Goal: Information Seeking & Learning: Learn about a topic

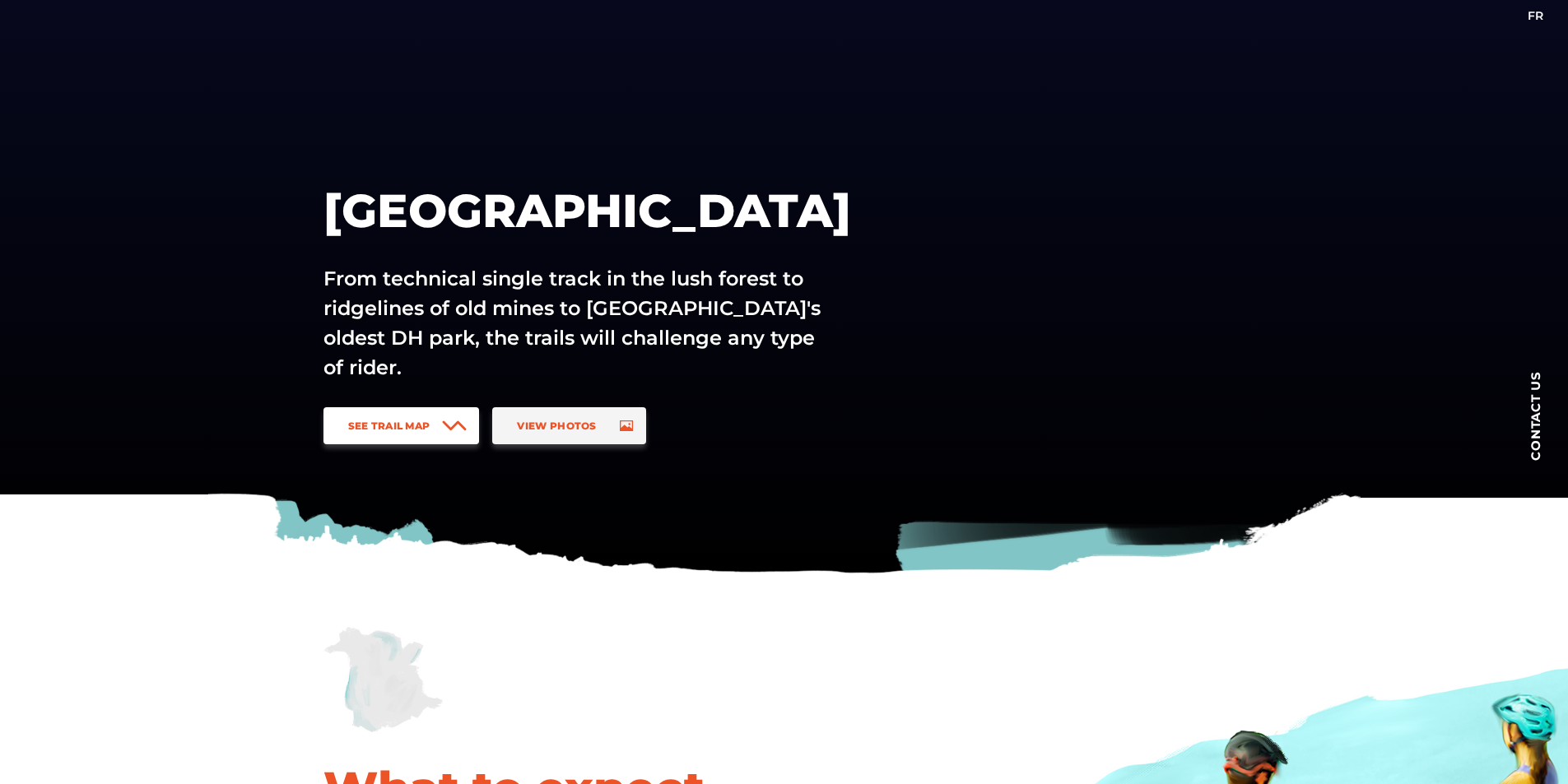
scroll to position [82, 0]
click at [440, 424] on link "See Trail Map" at bounding box center [402, 425] width 157 height 37
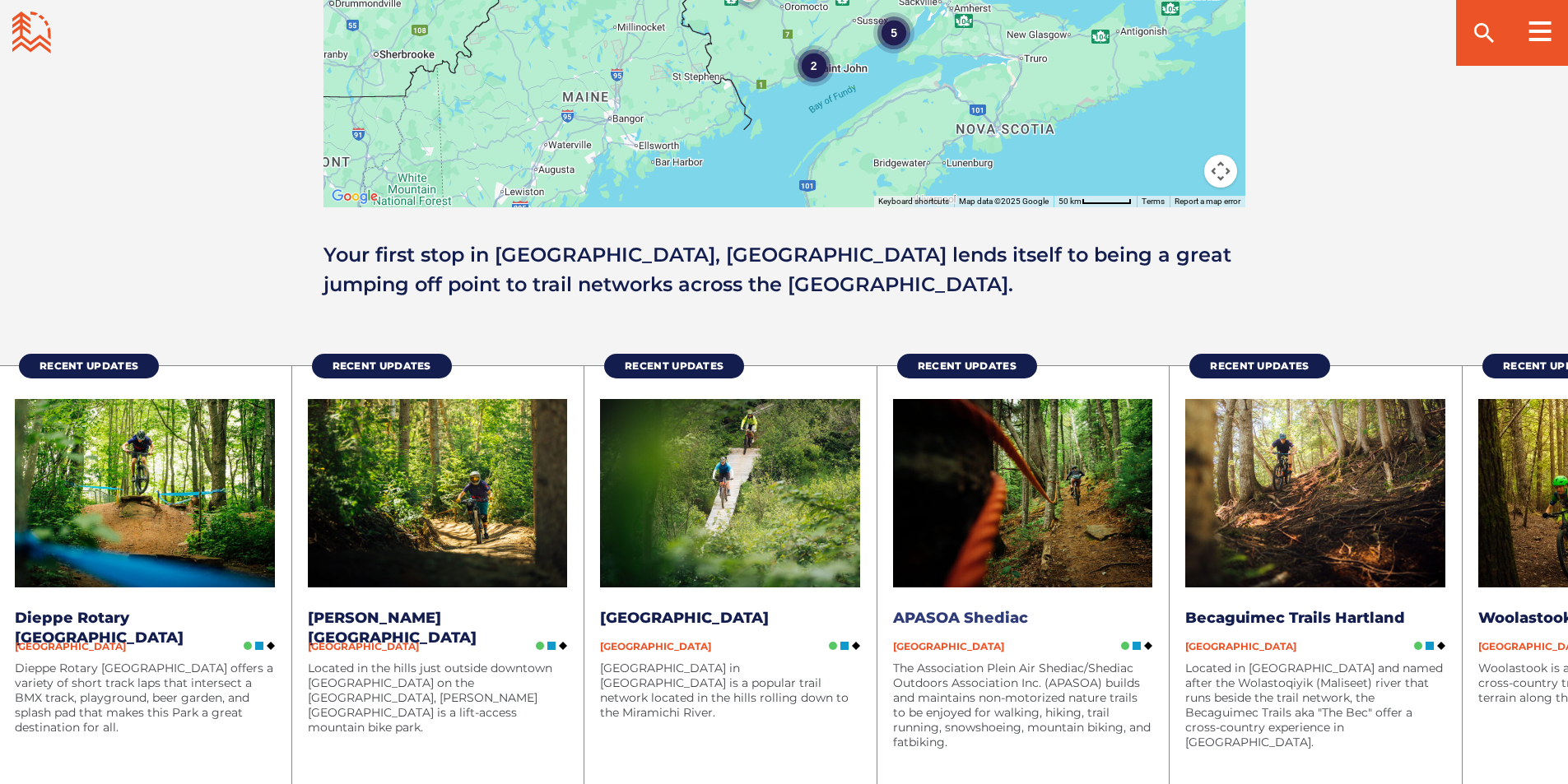
scroll to position [1958, 0]
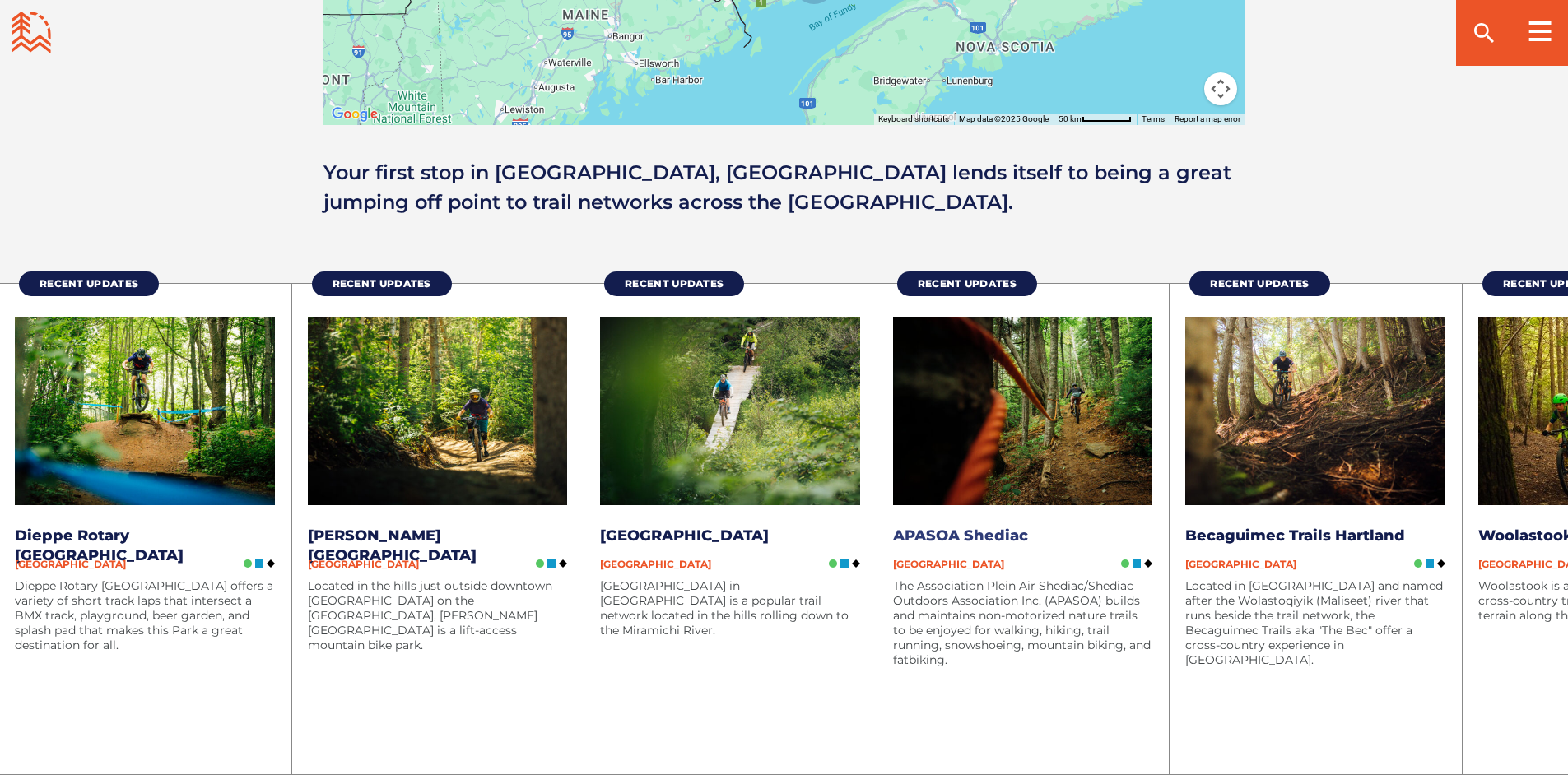
drag, startPoint x: 1257, startPoint y: 676, endPoint x: 1020, endPoint y: 688, distance: 237.3
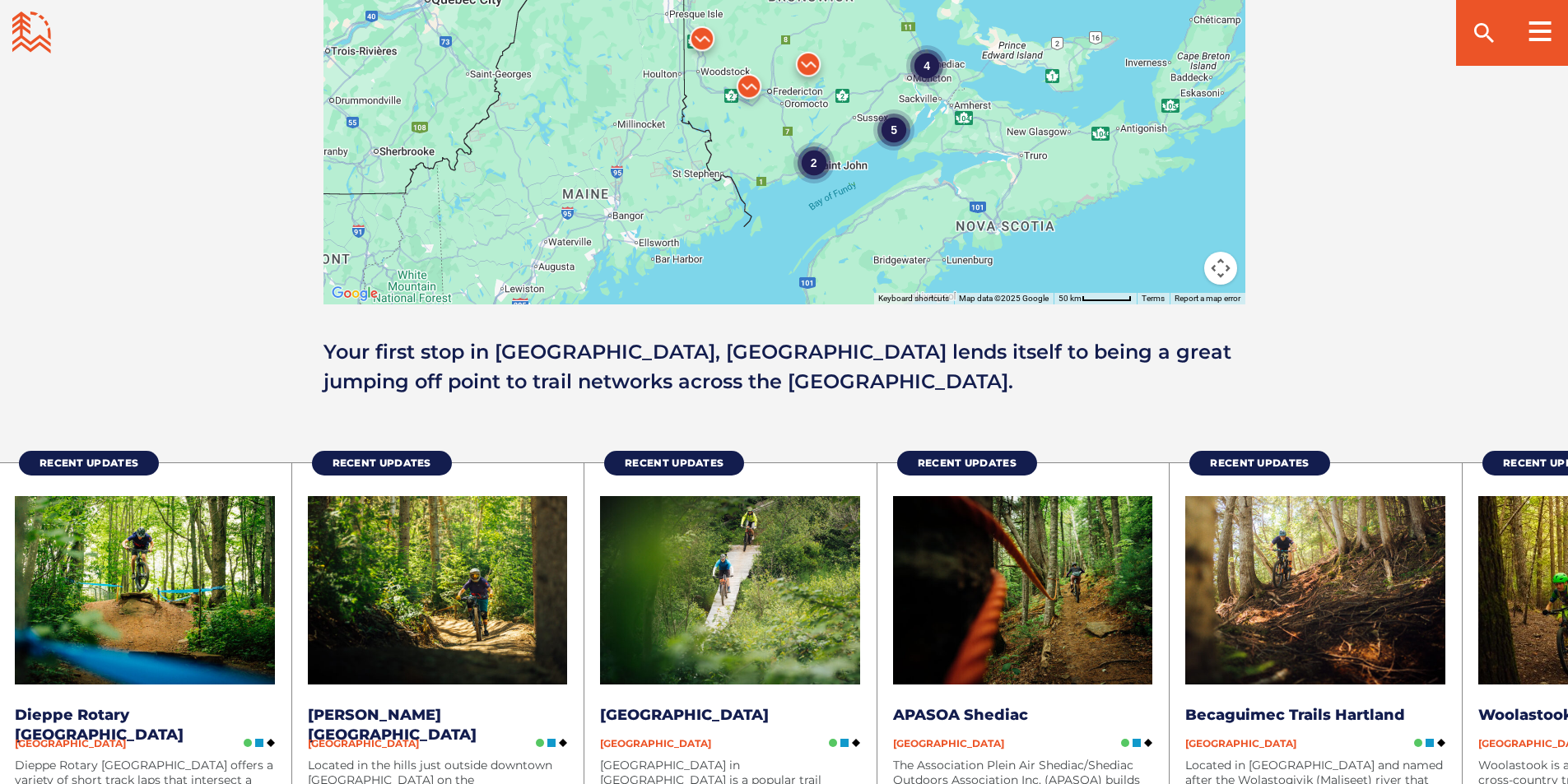
scroll to position [1629, 0]
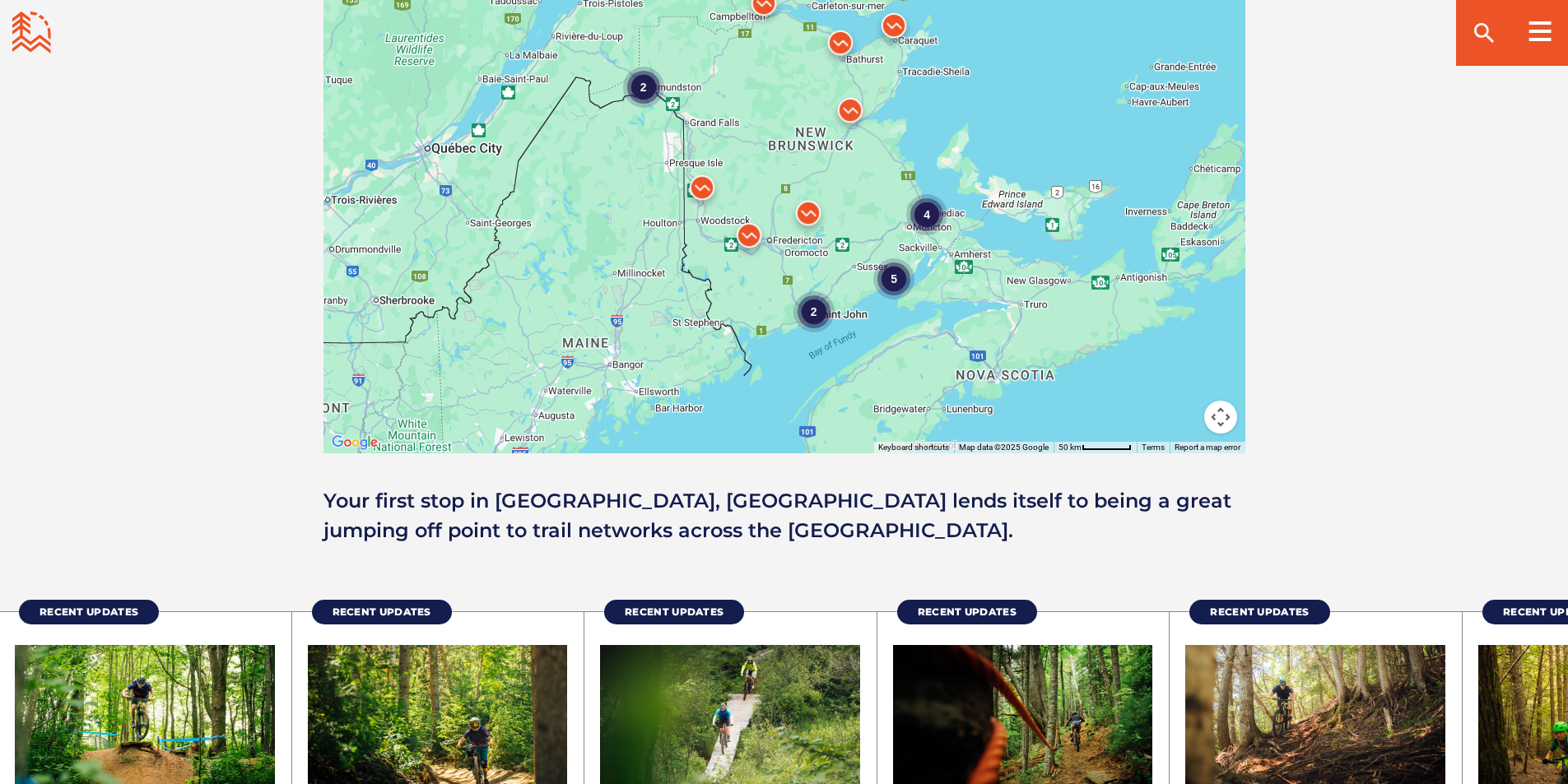
click at [929, 219] on div "4" at bounding box center [927, 214] width 41 height 41
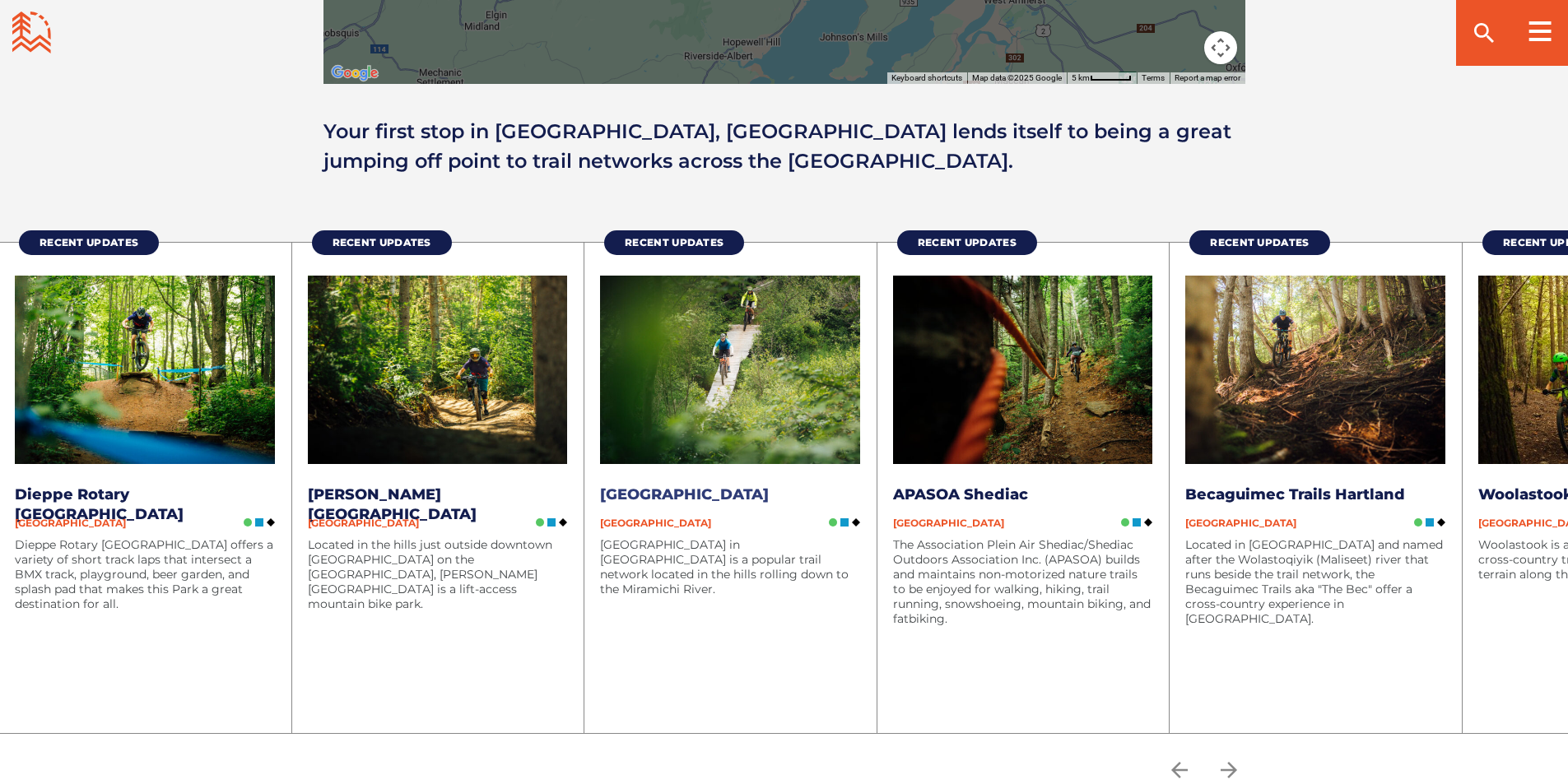
scroll to position [2041, 0]
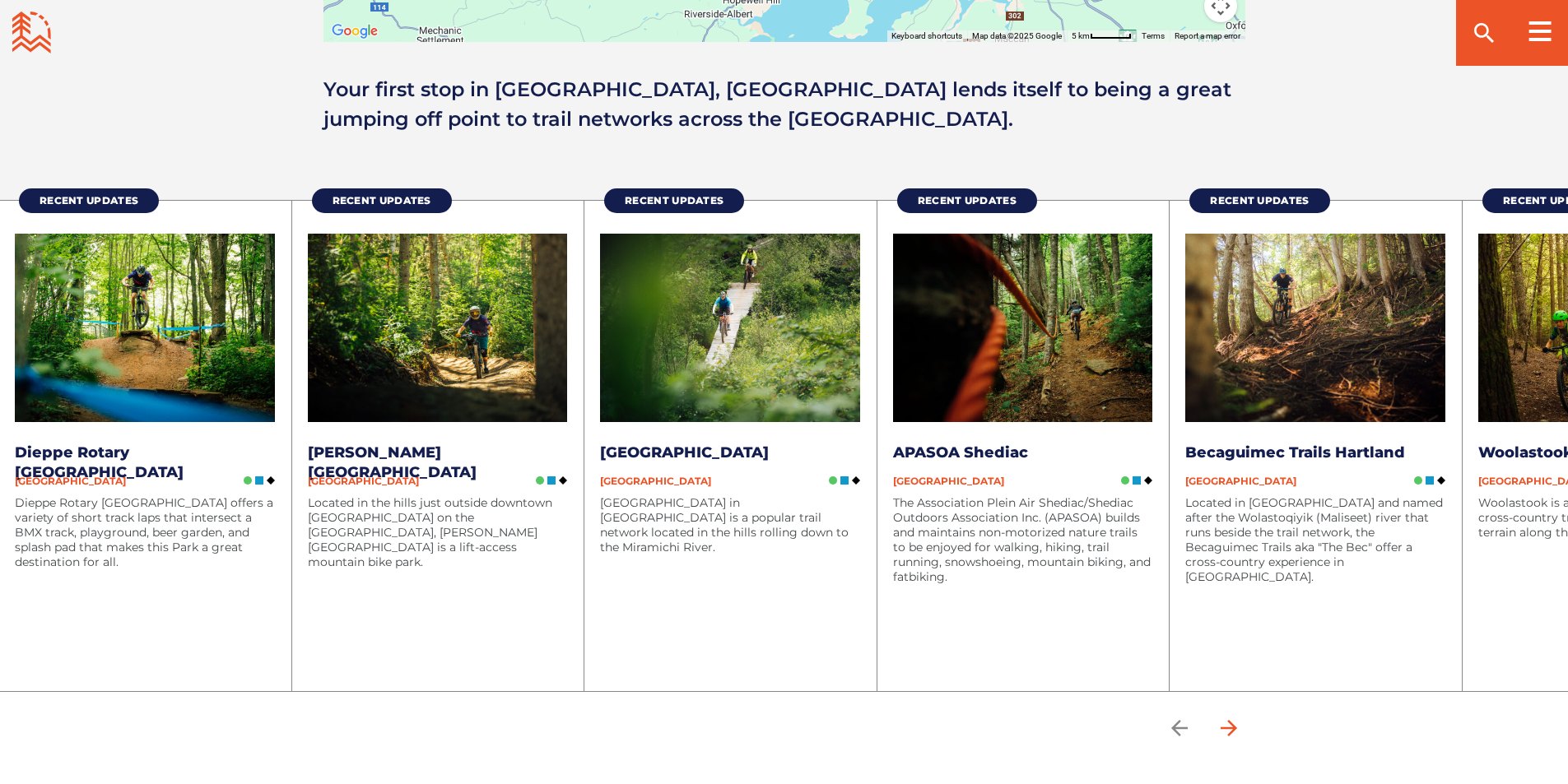
click at [1236, 726] on icon "arrow forward" at bounding box center [1228, 727] width 16 height 16
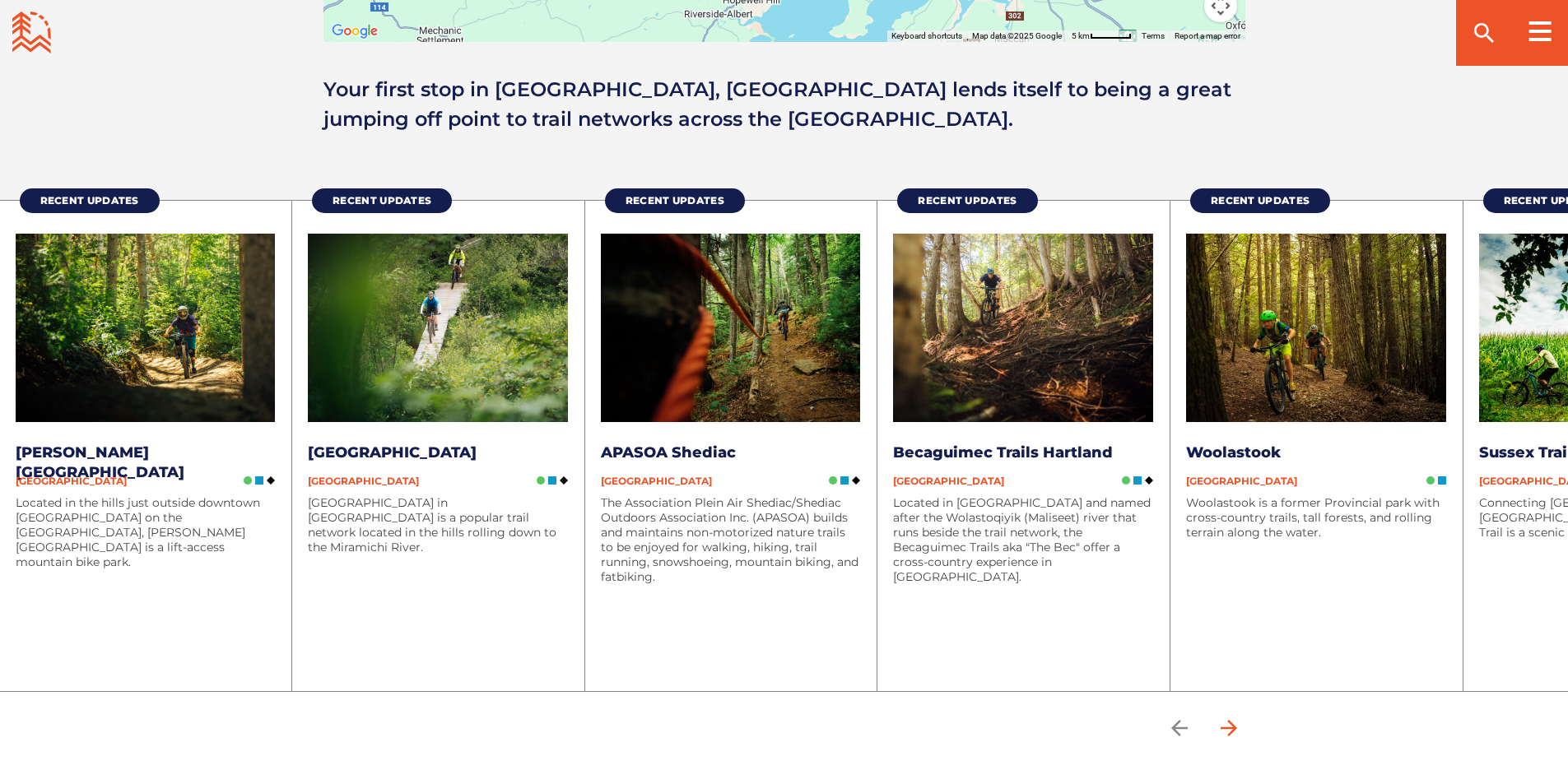
click at [1236, 726] on icon "arrow forward" at bounding box center [1228, 727] width 16 height 16
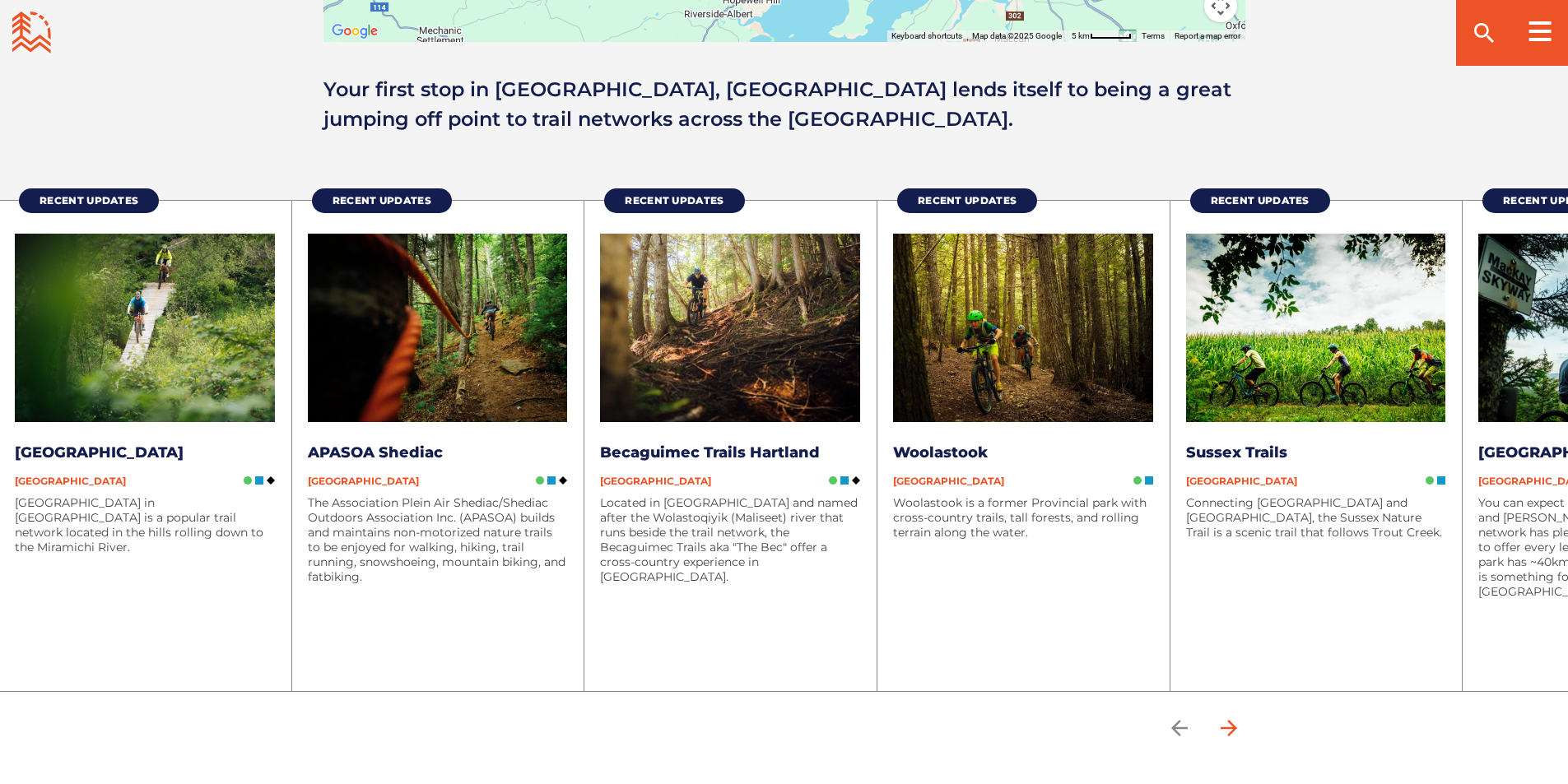
click at [1237, 728] on icon "arrow forward" at bounding box center [1228, 727] width 24 height 24
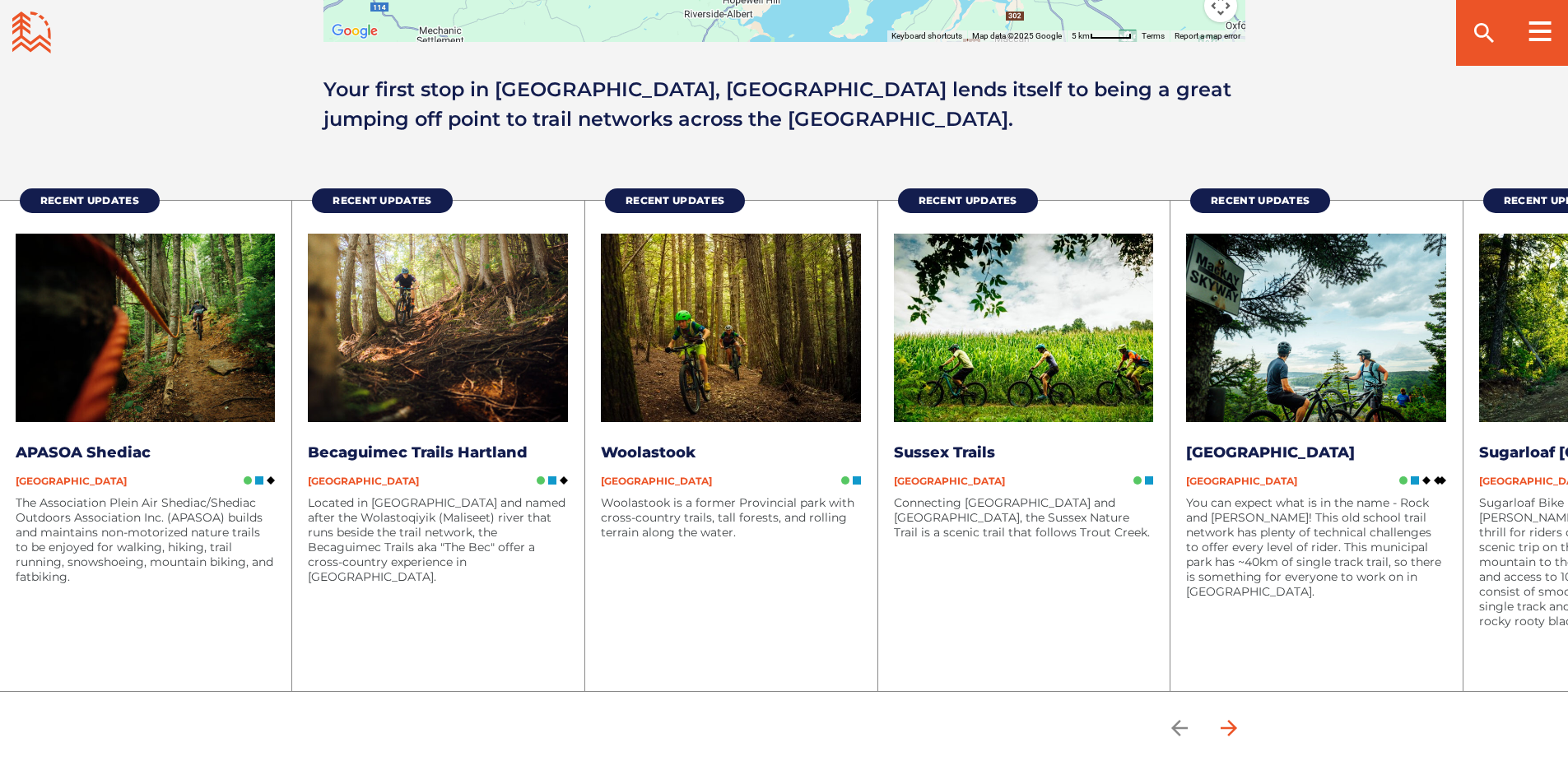
click at [1237, 728] on icon "arrow forward" at bounding box center [1228, 727] width 24 height 24
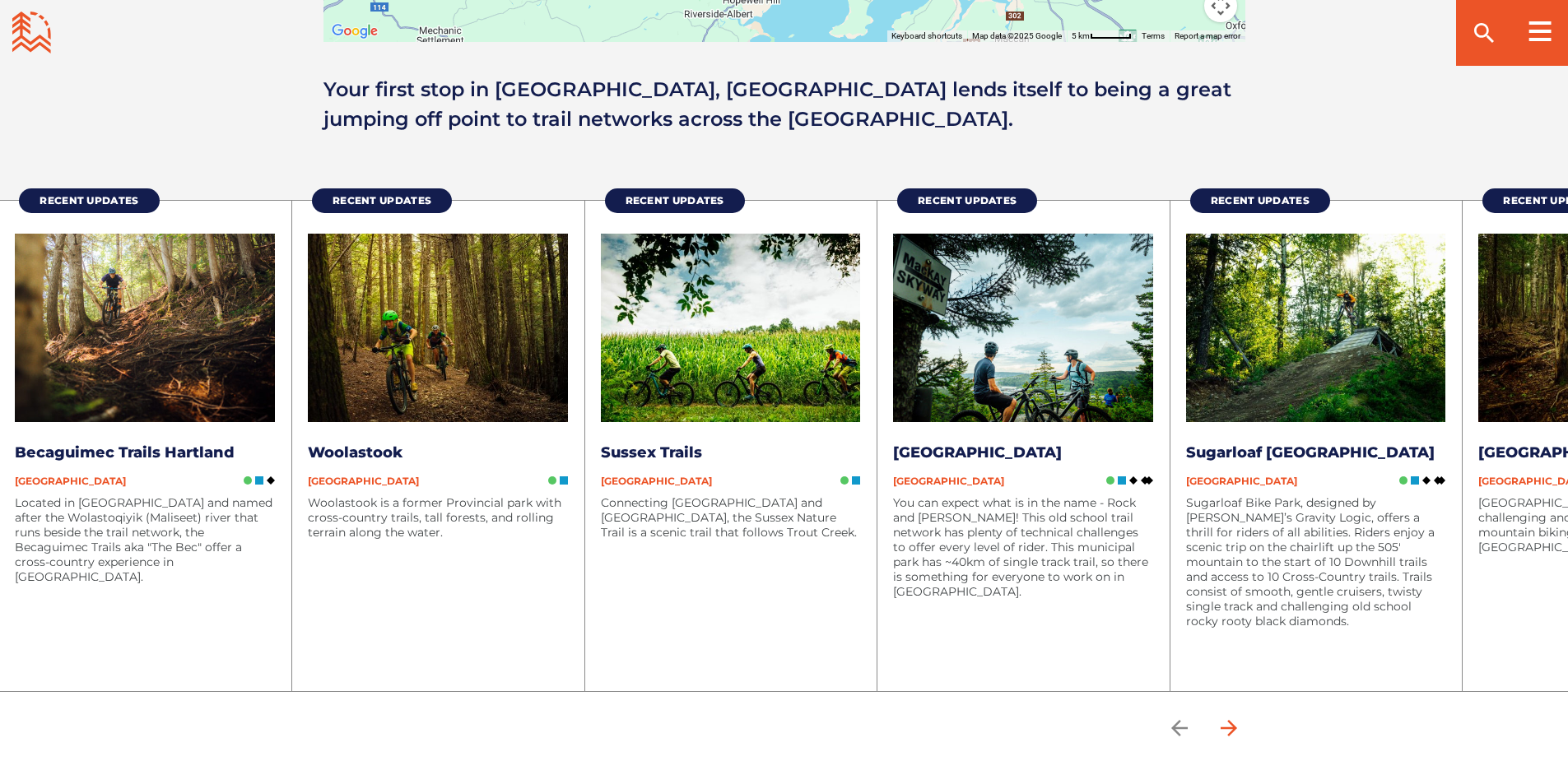
click at [1237, 728] on icon "arrow forward" at bounding box center [1228, 727] width 24 height 24
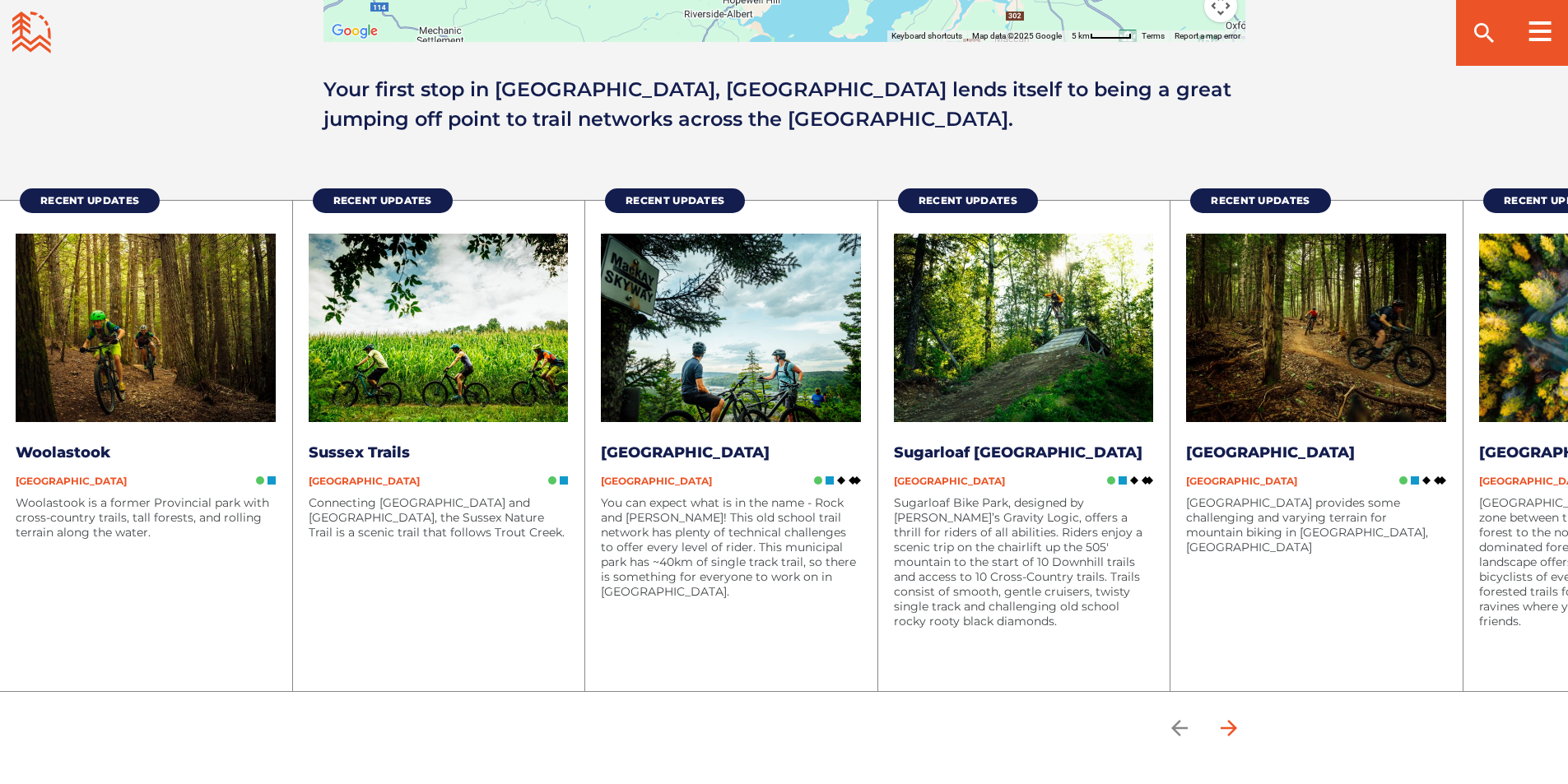
click at [1237, 728] on icon "arrow forward" at bounding box center [1228, 727] width 24 height 24
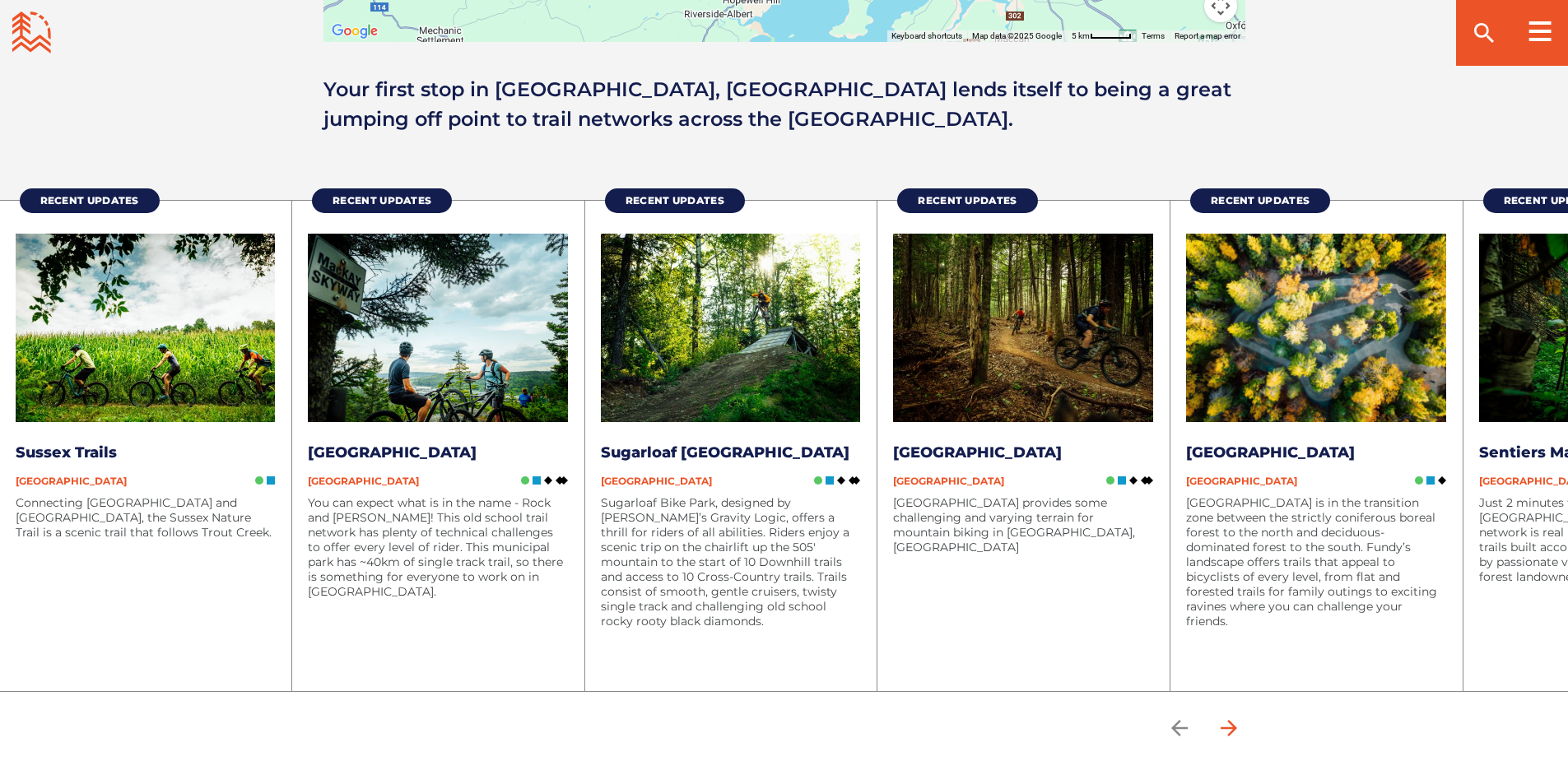
click at [1237, 728] on icon "arrow forward" at bounding box center [1228, 727] width 24 height 24
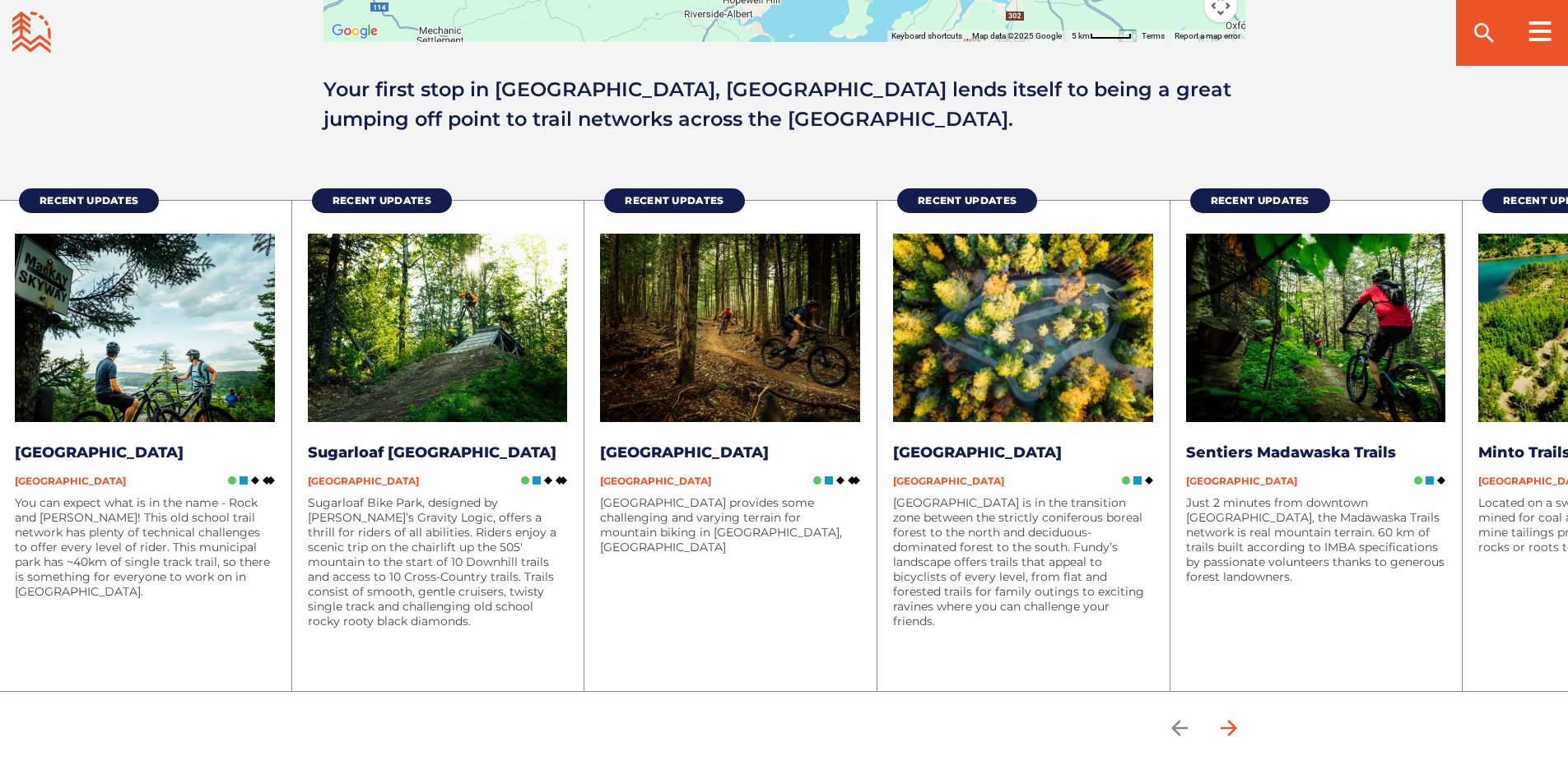
click at [1237, 728] on icon "arrow forward" at bounding box center [1228, 727] width 24 height 24
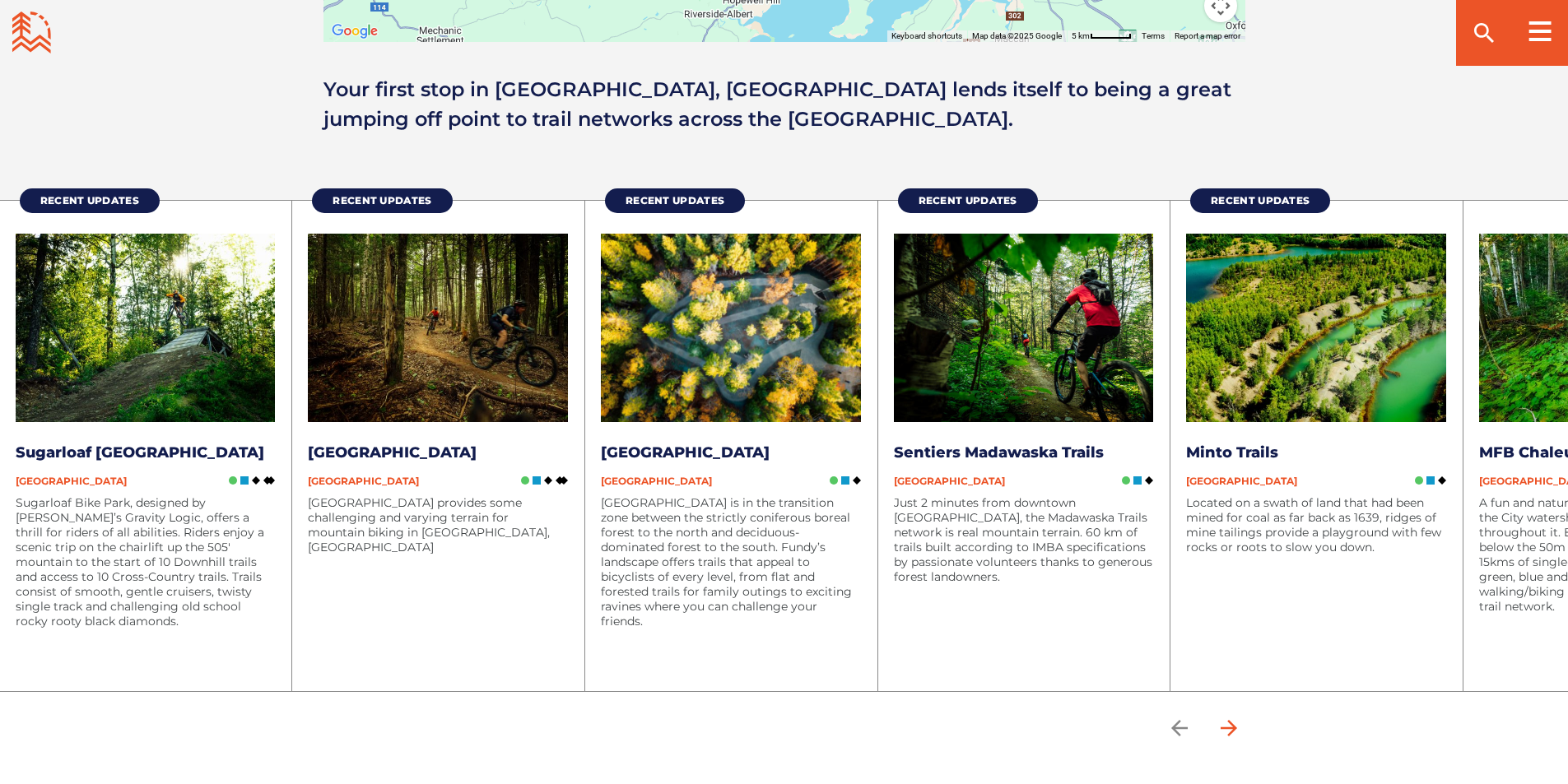
click at [1237, 728] on icon "arrow forward" at bounding box center [1228, 727] width 24 height 24
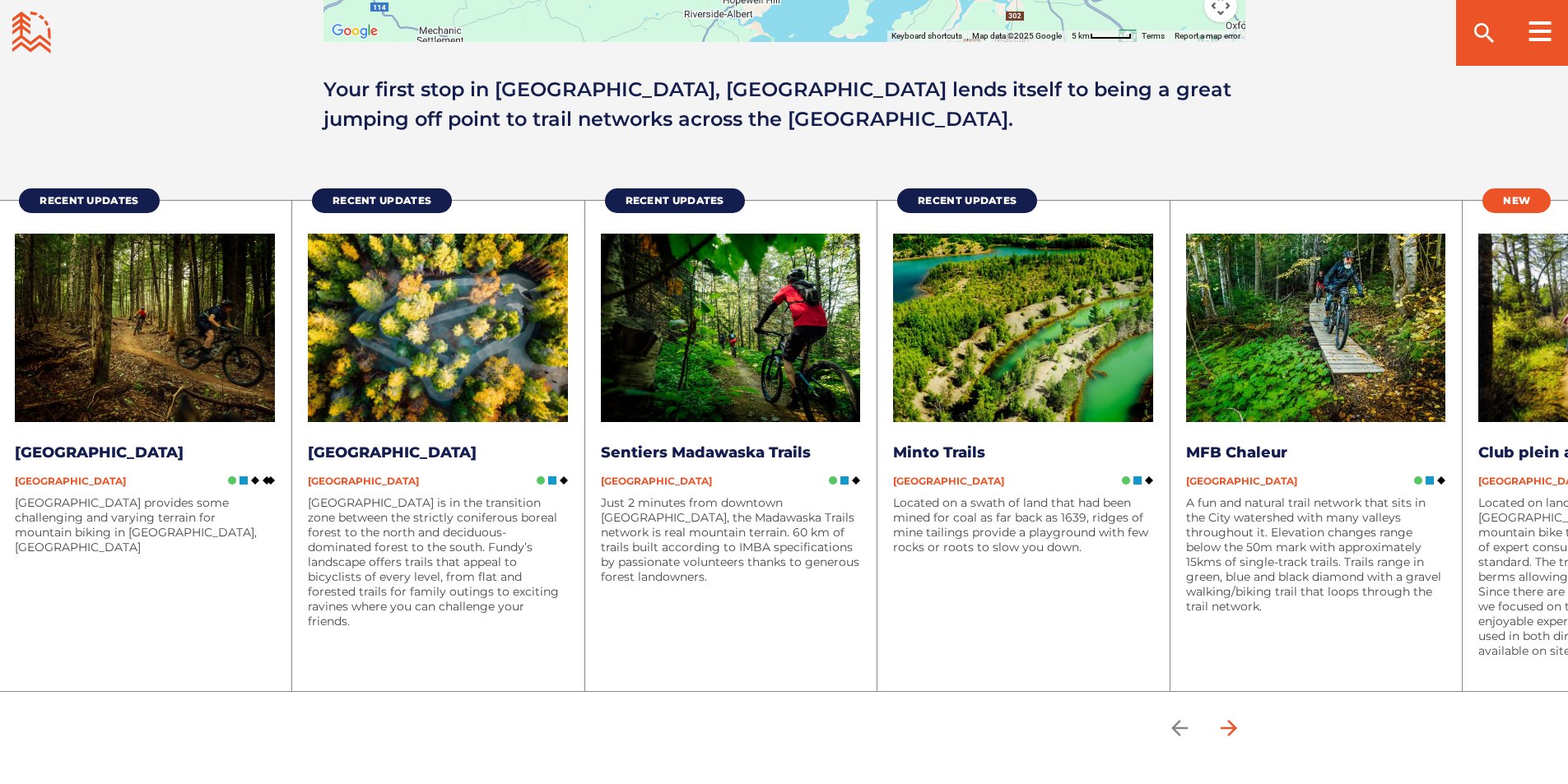
click at [1232, 726] on icon "arrow forward" at bounding box center [1228, 727] width 16 height 16
click at [1236, 726] on icon "arrow forward" at bounding box center [1228, 727] width 16 height 16
click at [1177, 727] on icon "arrow back" at bounding box center [1178, 727] width 16 height 16
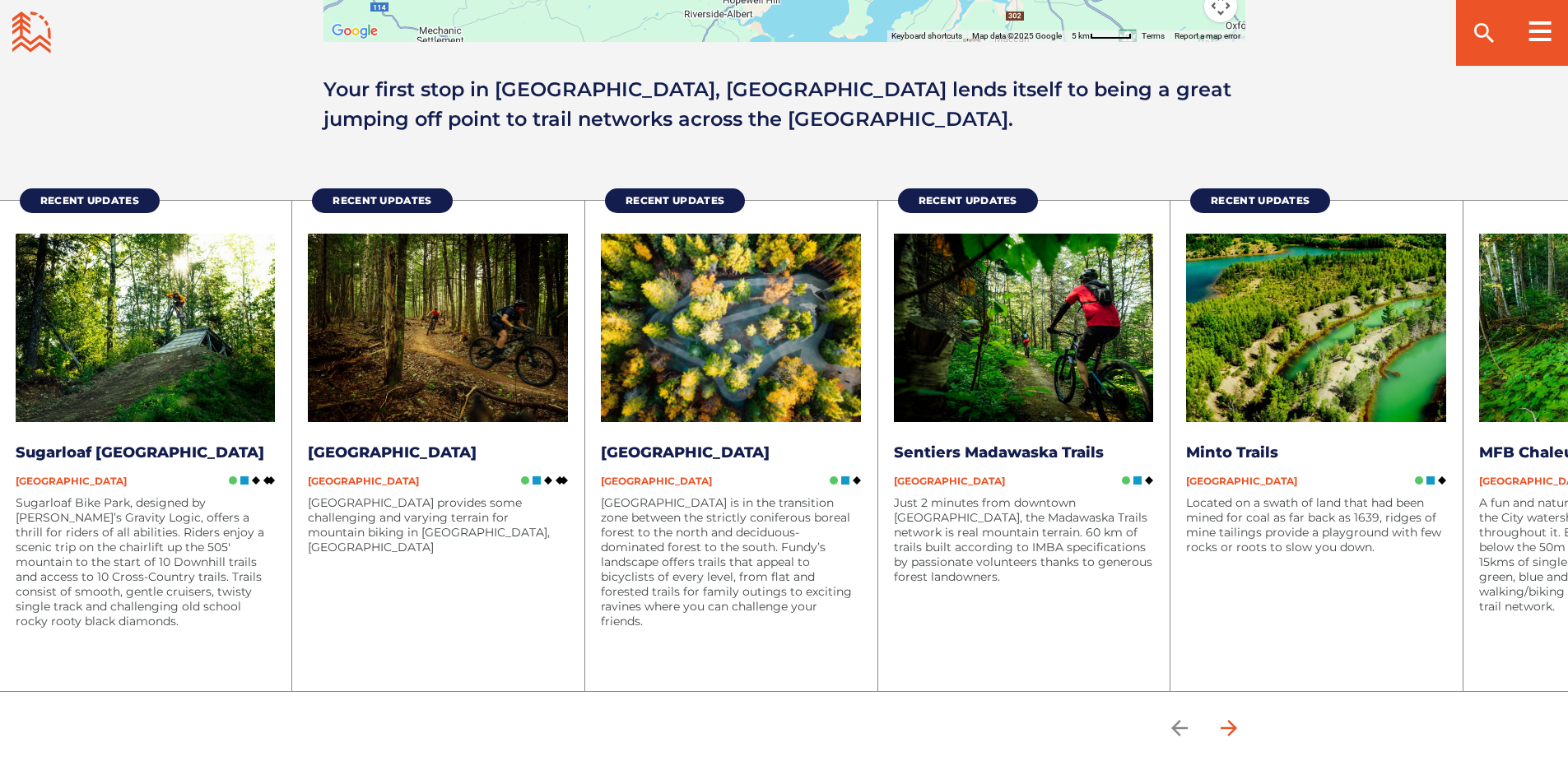
click at [1236, 725] on icon "arrow forward" at bounding box center [1228, 727] width 24 height 24
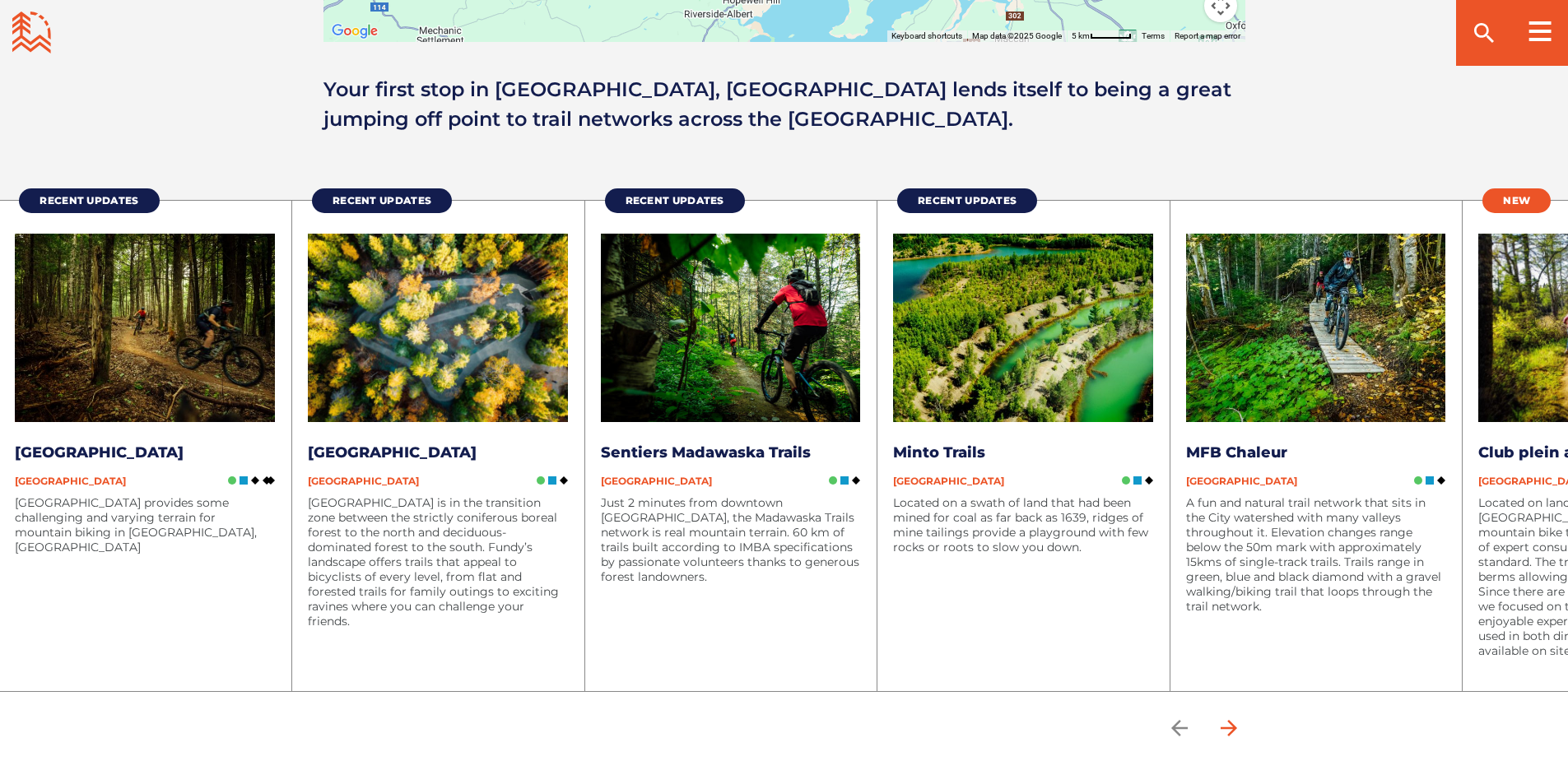
click at [1236, 725] on icon "arrow forward" at bounding box center [1228, 727] width 24 height 24
click at [1187, 730] on icon "arrow back" at bounding box center [1179, 727] width 24 height 24
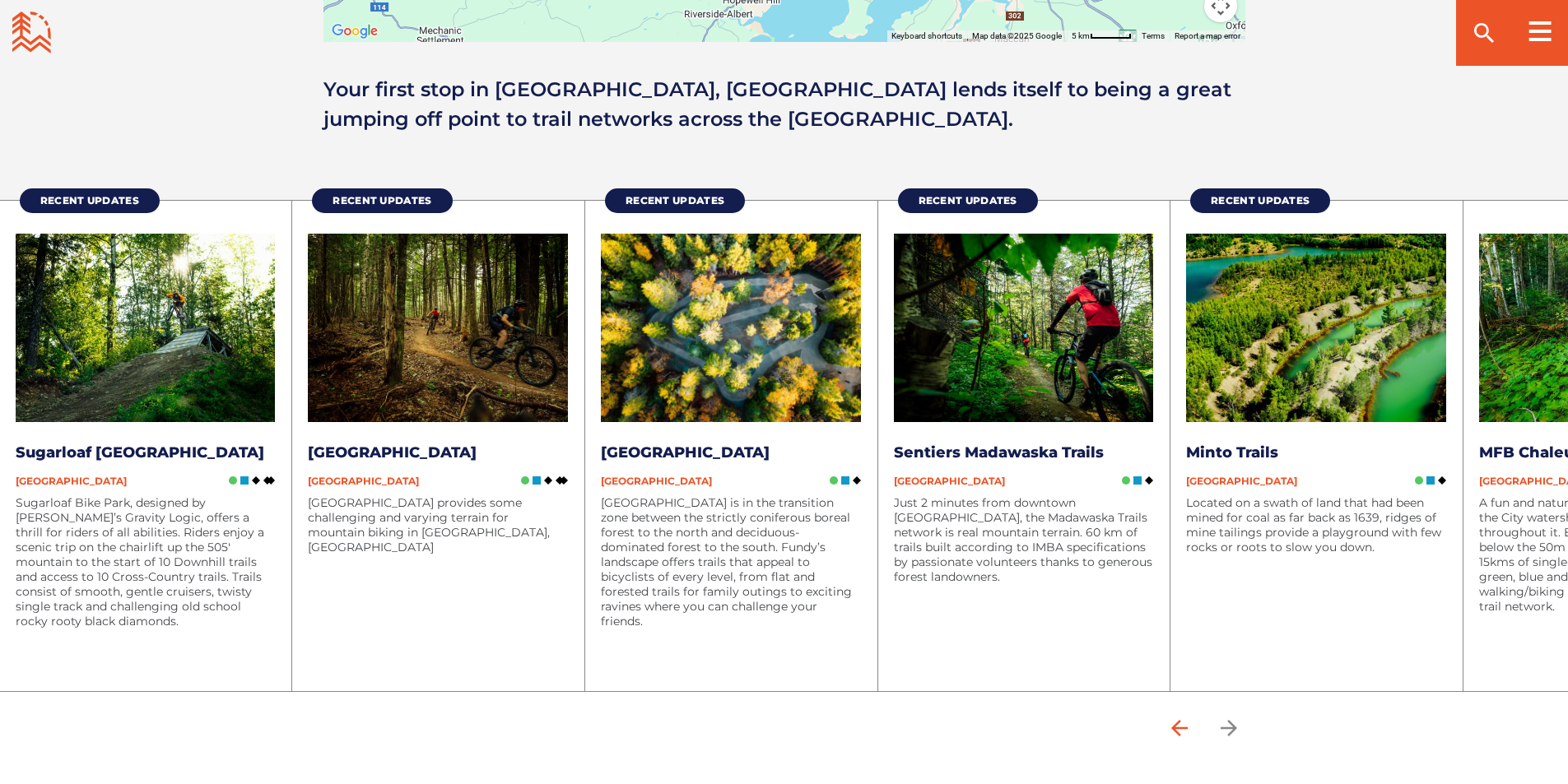
click at [1187, 730] on icon "arrow back" at bounding box center [1179, 727] width 24 height 24
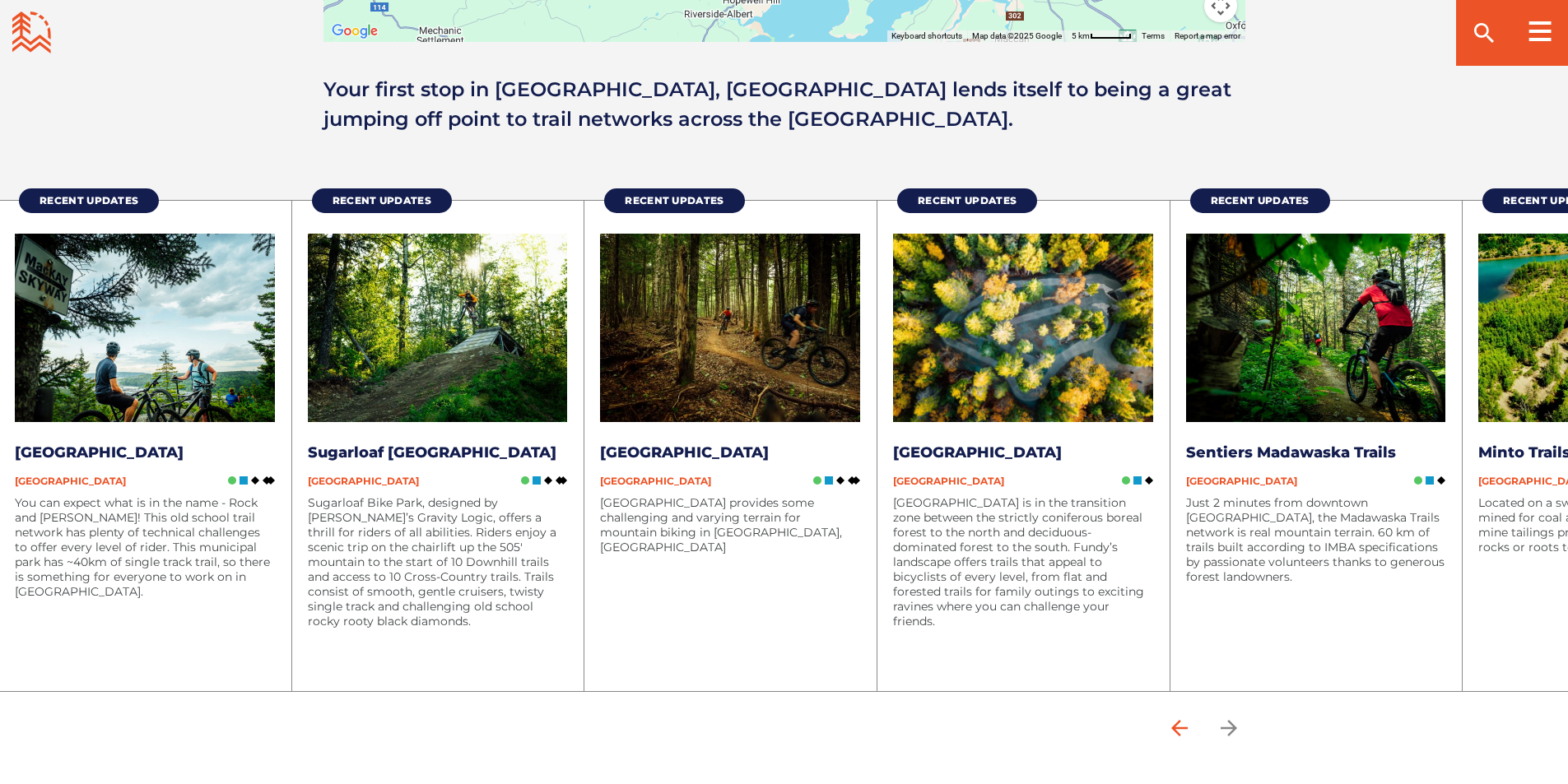
click at [1187, 729] on icon "arrow back" at bounding box center [1179, 727] width 24 height 24
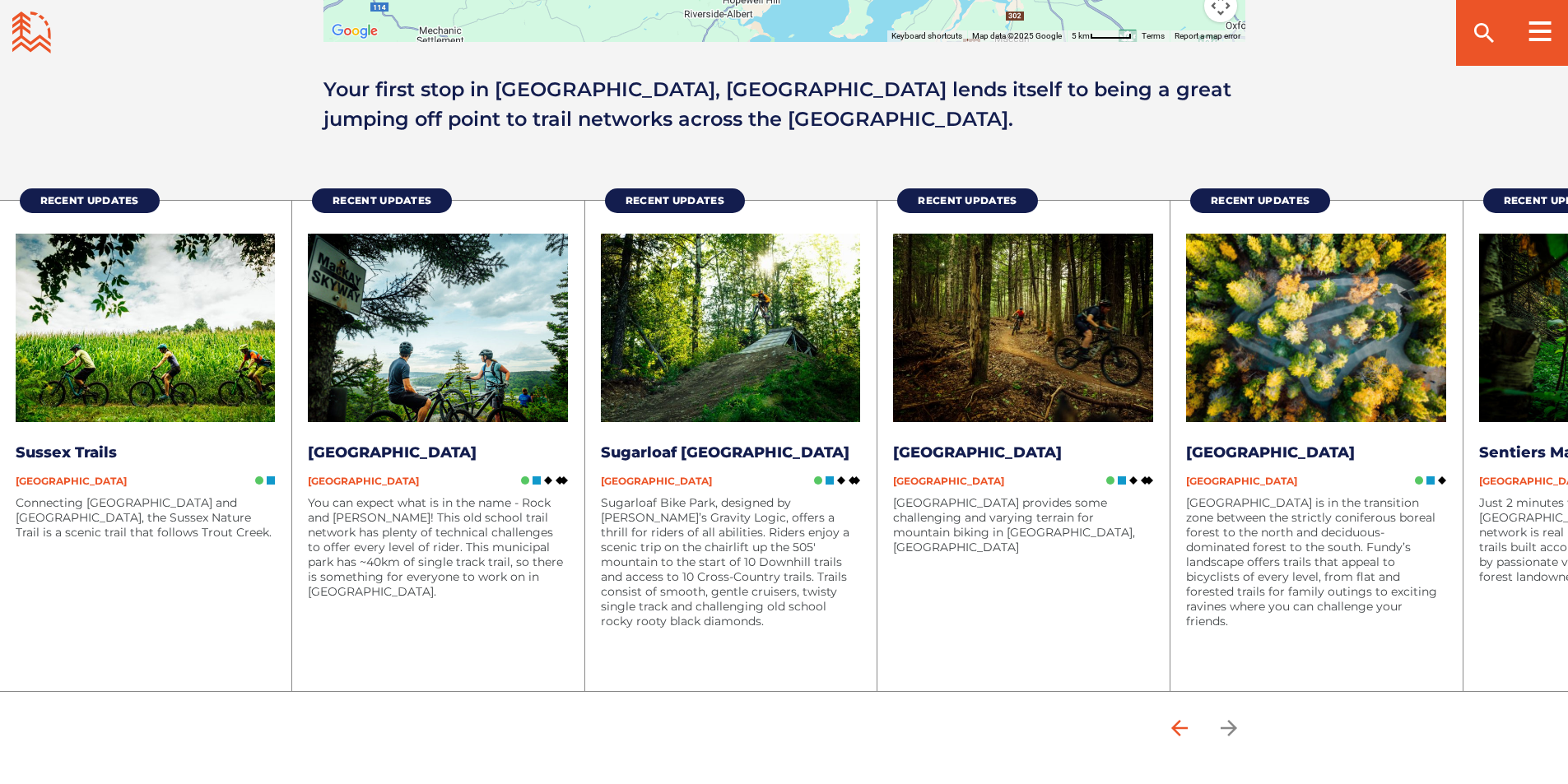
click at [1187, 729] on icon "arrow back" at bounding box center [1179, 727] width 24 height 24
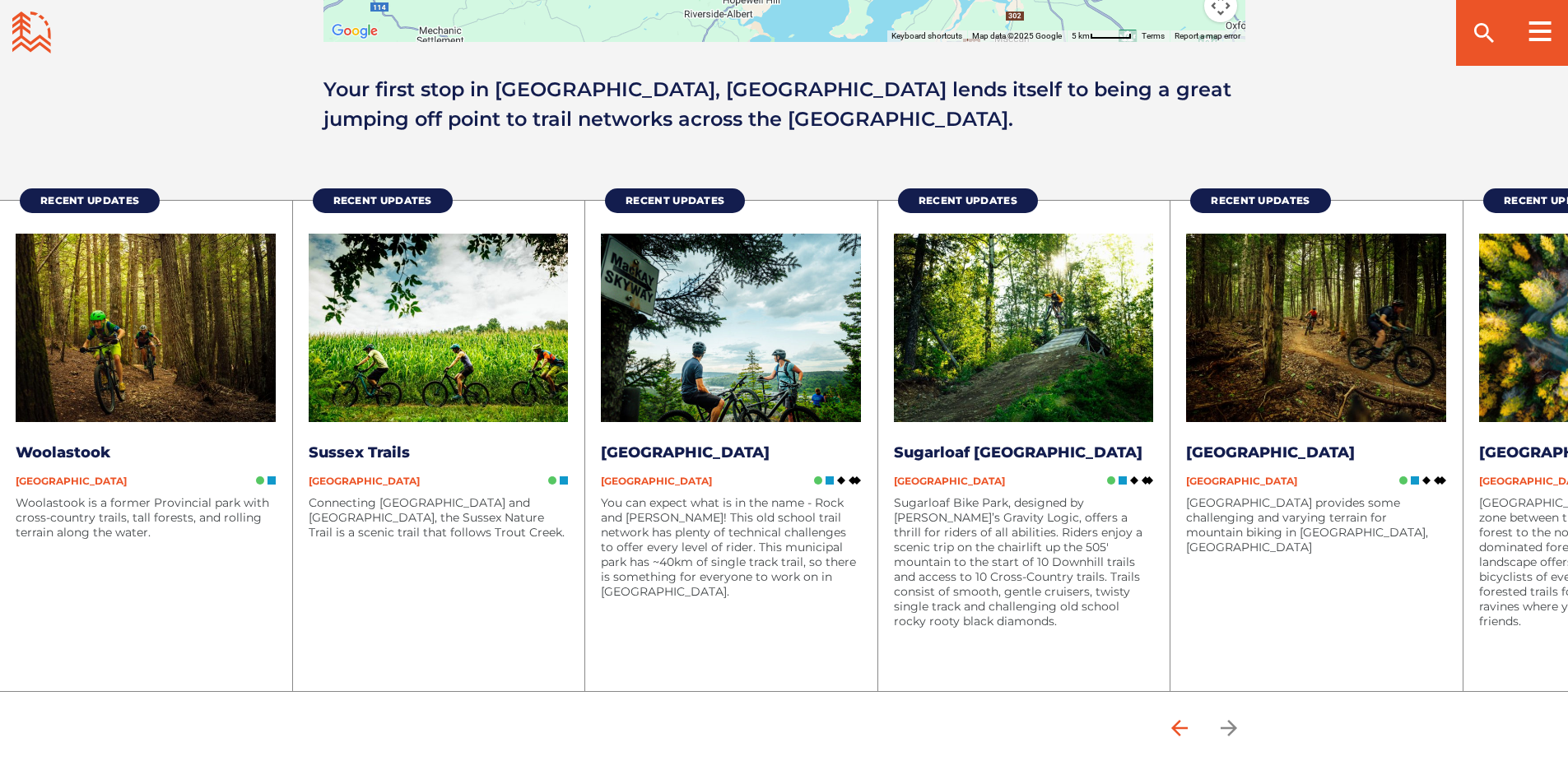
click at [1187, 729] on icon "arrow back" at bounding box center [1179, 727] width 24 height 24
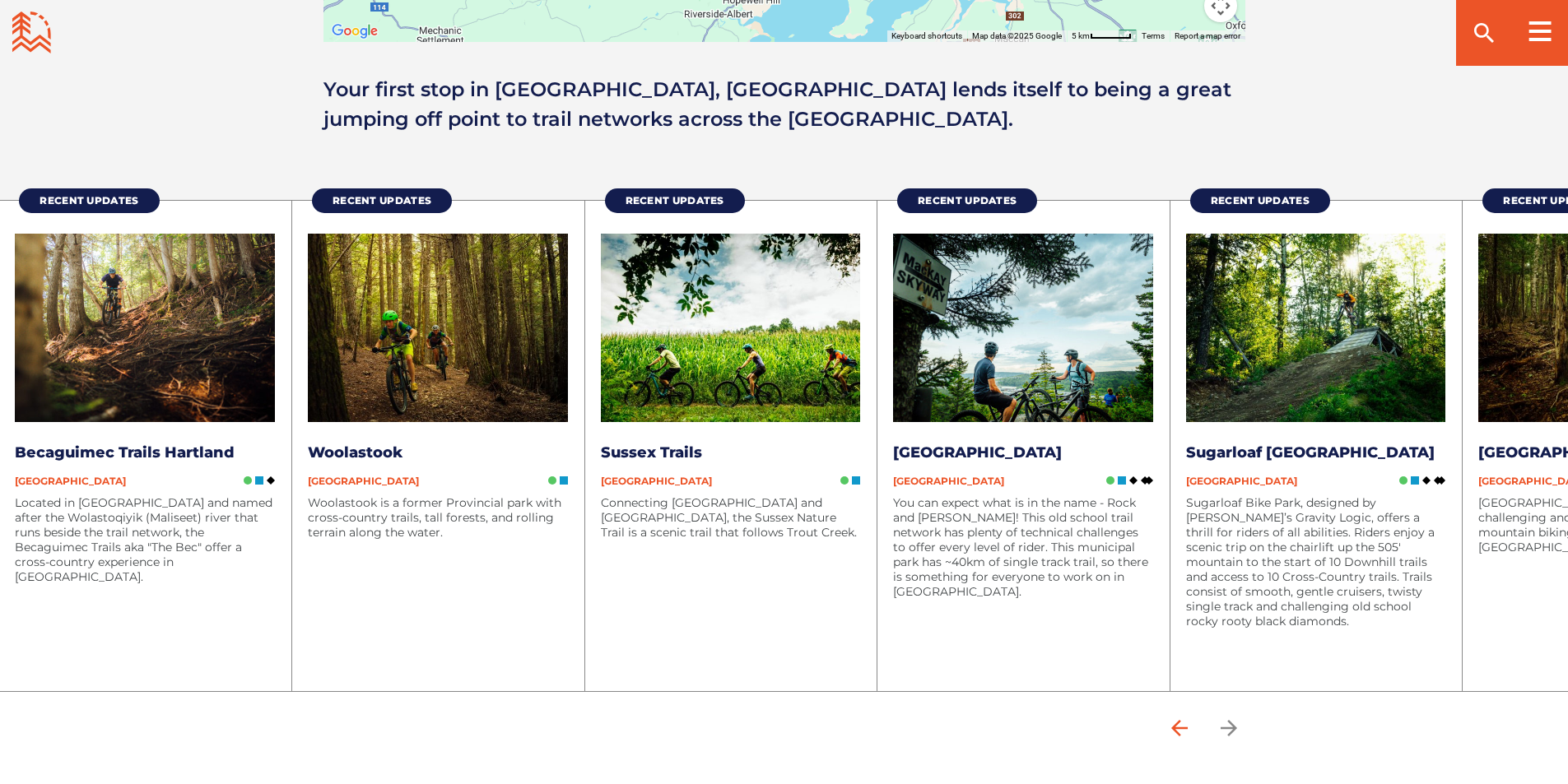
click at [1187, 729] on icon "arrow back" at bounding box center [1179, 727] width 24 height 24
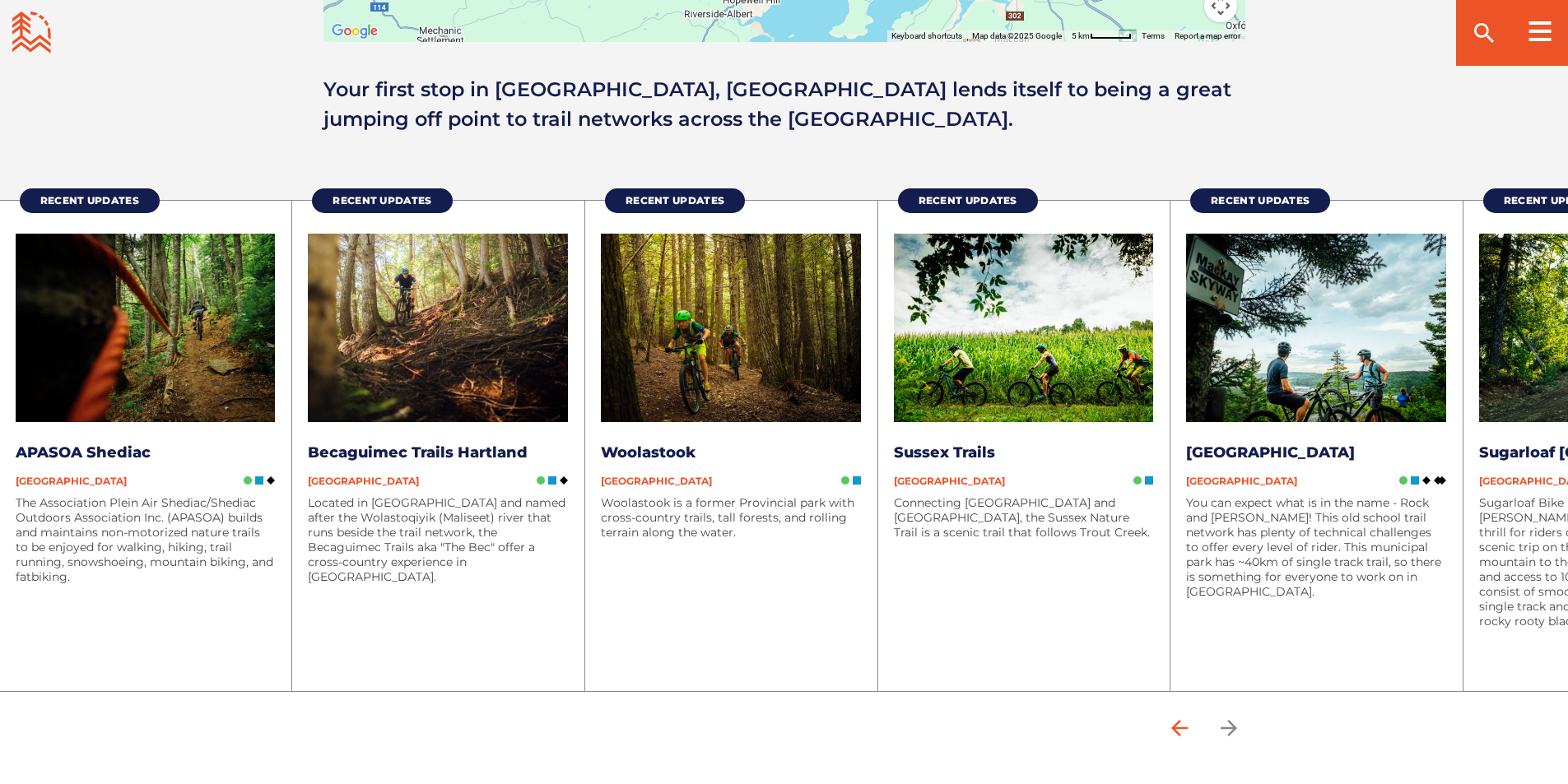
click at [1187, 729] on icon "arrow back" at bounding box center [1179, 727] width 24 height 24
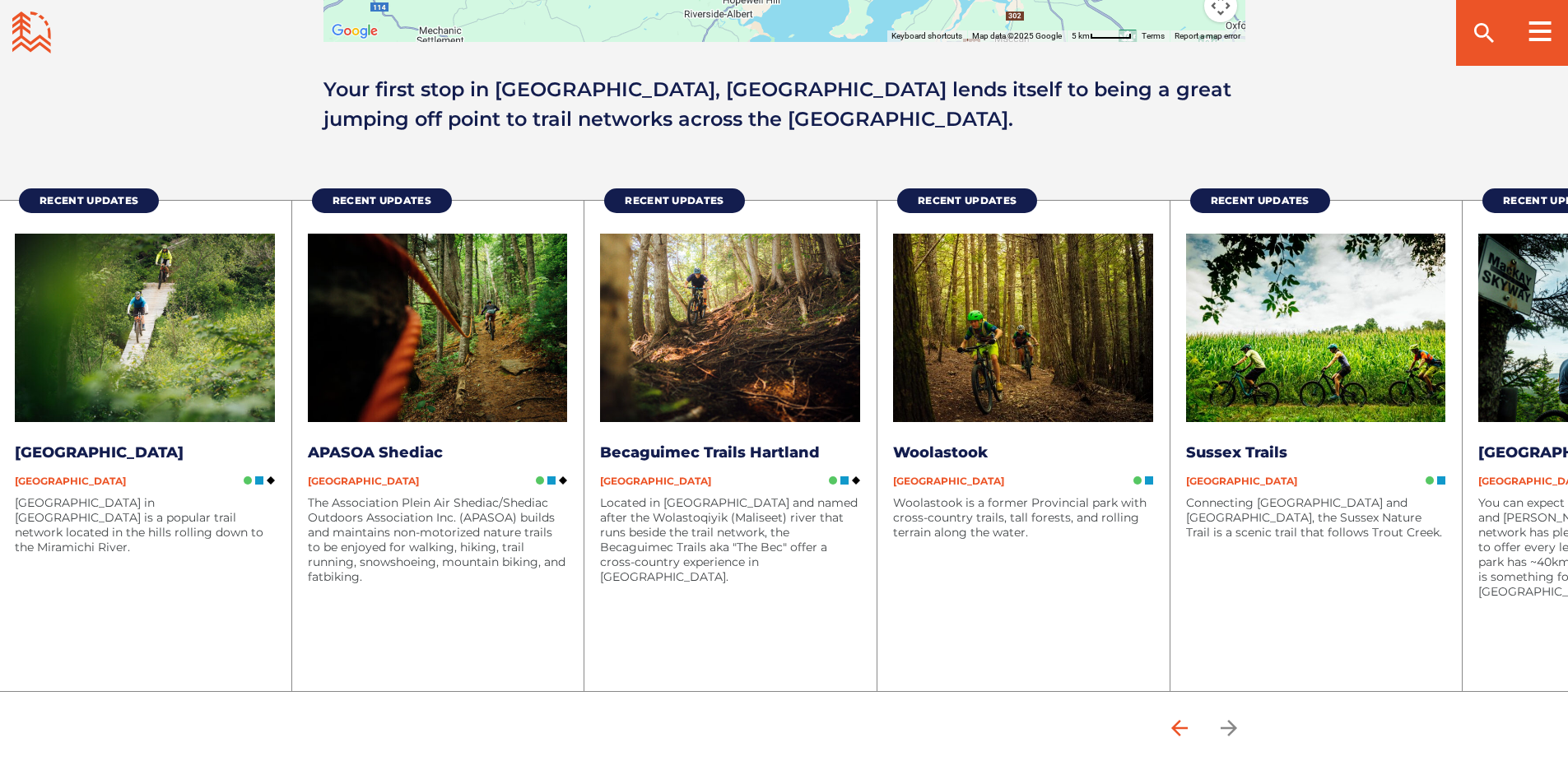
click at [1187, 729] on icon "arrow back" at bounding box center [1179, 727] width 24 height 24
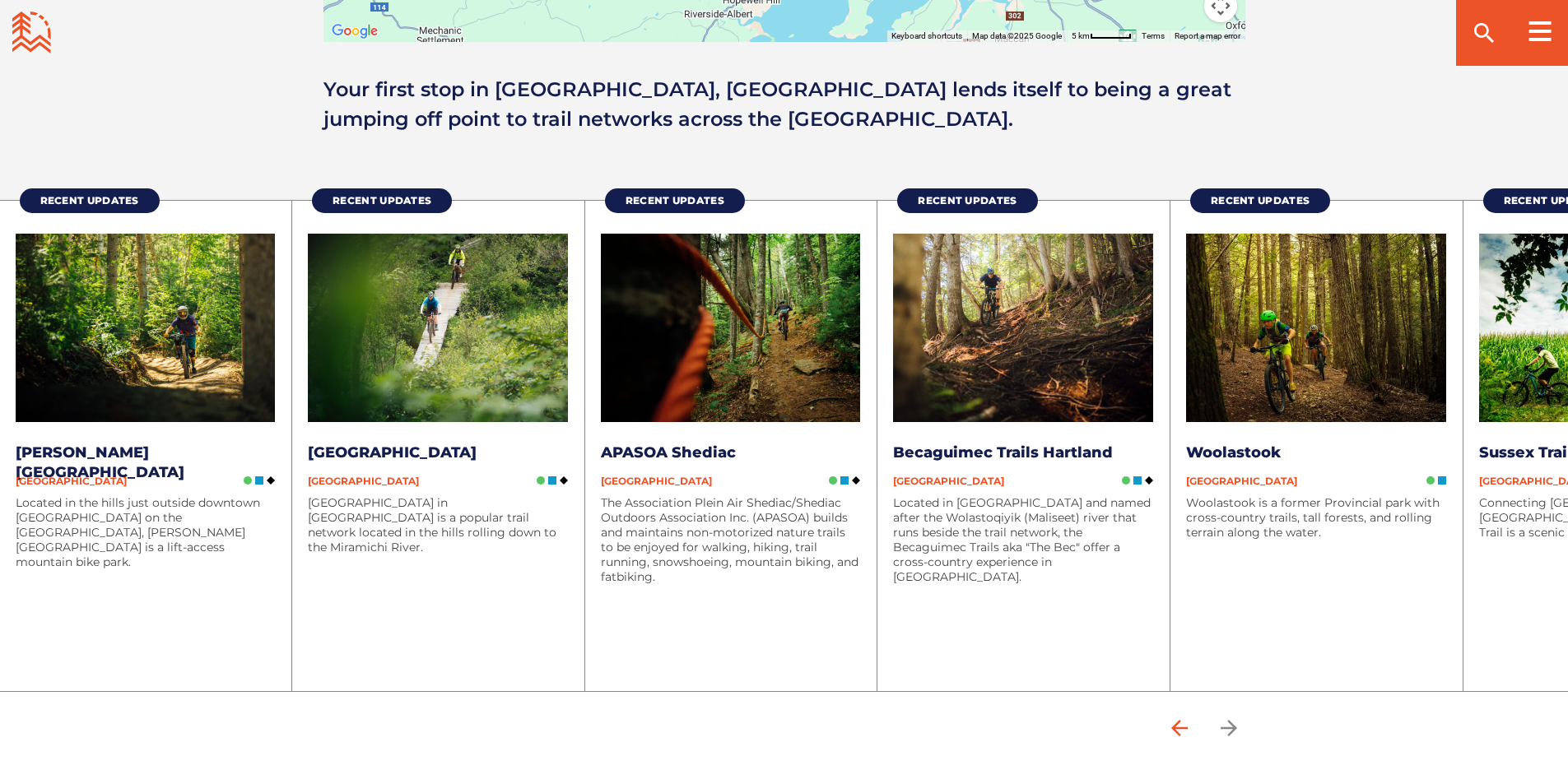
click at [1187, 729] on icon "arrow back" at bounding box center [1179, 727] width 24 height 24
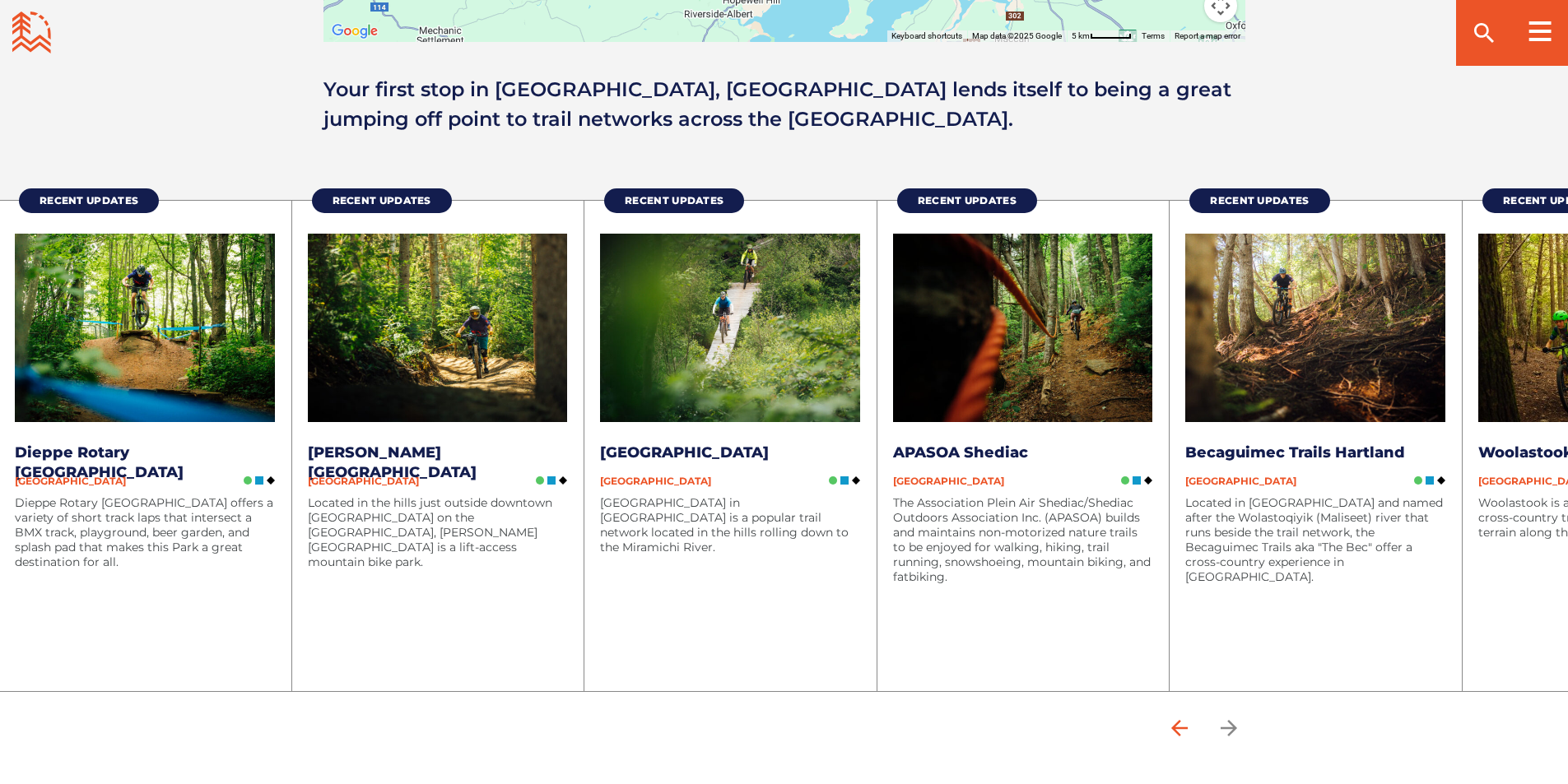
click at [1187, 729] on icon "arrow back" at bounding box center [1179, 727] width 24 height 24
click at [1236, 726] on icon "arrow forward" at bounding box center [1228, 727] width 16 height 16
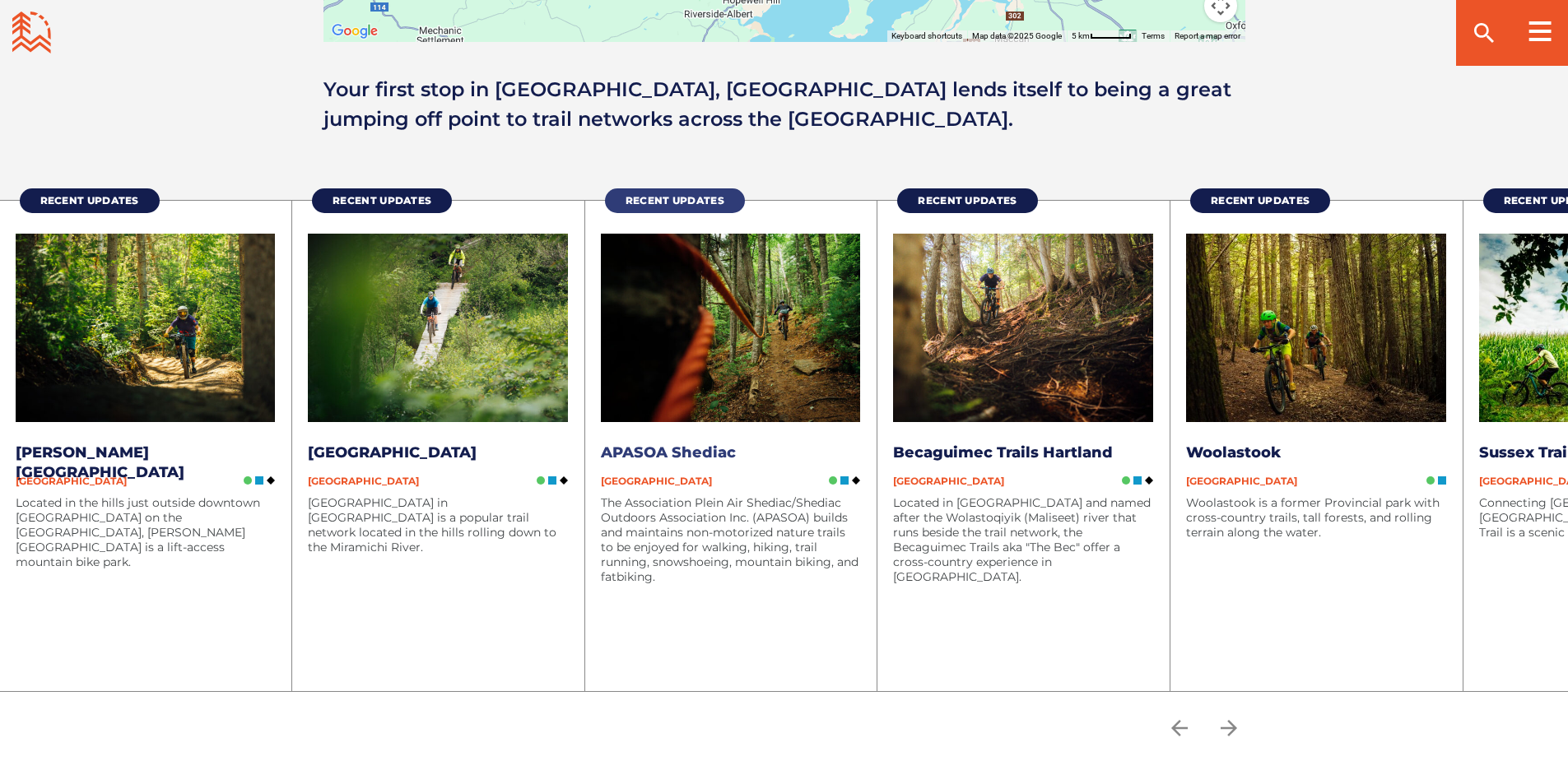
click at [683, 195] on span "Recent Updates" at bounding box center [675, 201] width 99 height 13
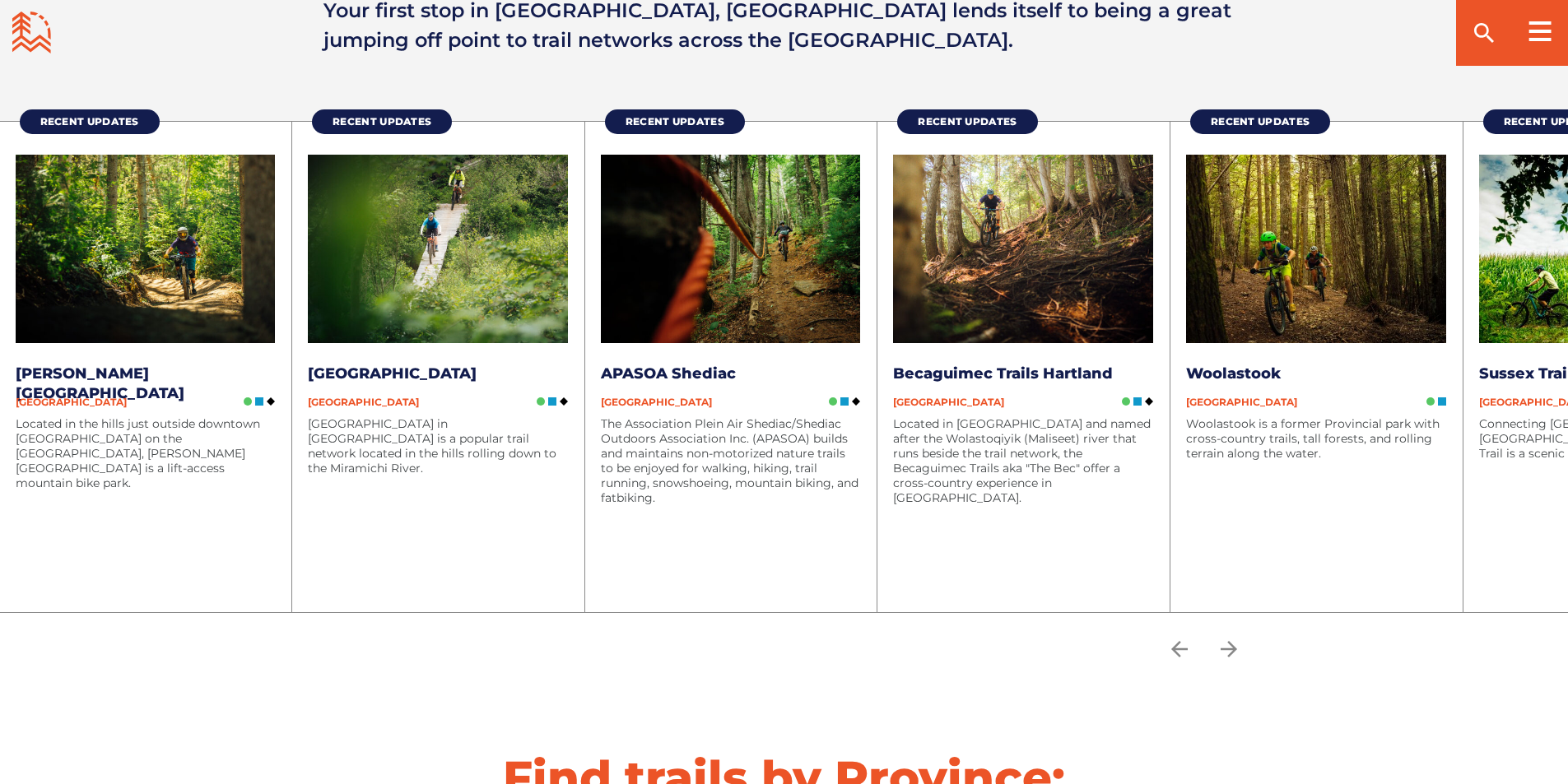
scroll to position [2122, 0]
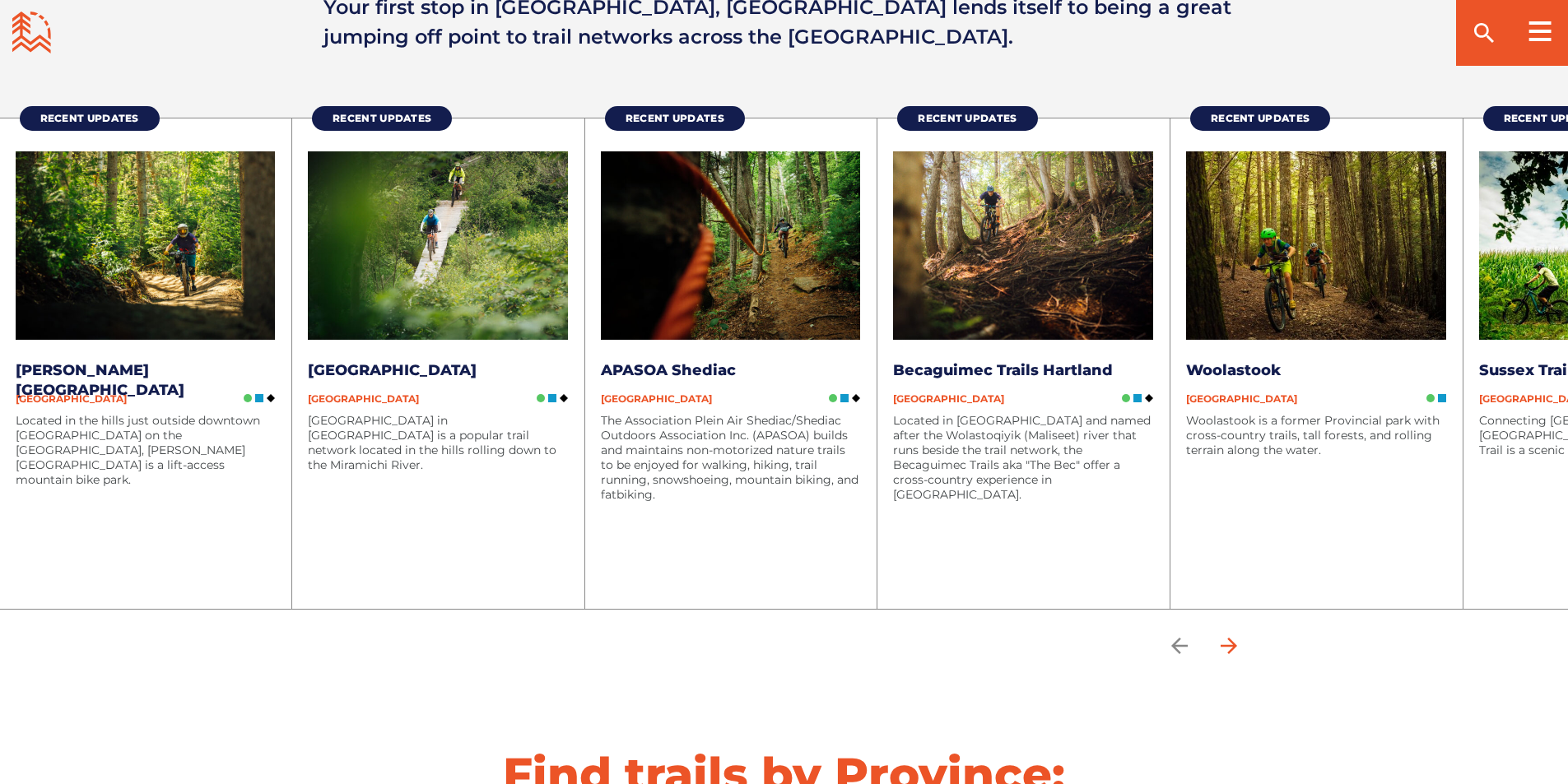
click at [1233, 640] on icon "arrow forward" at bounding box center [1228, 645] width 24 height 24
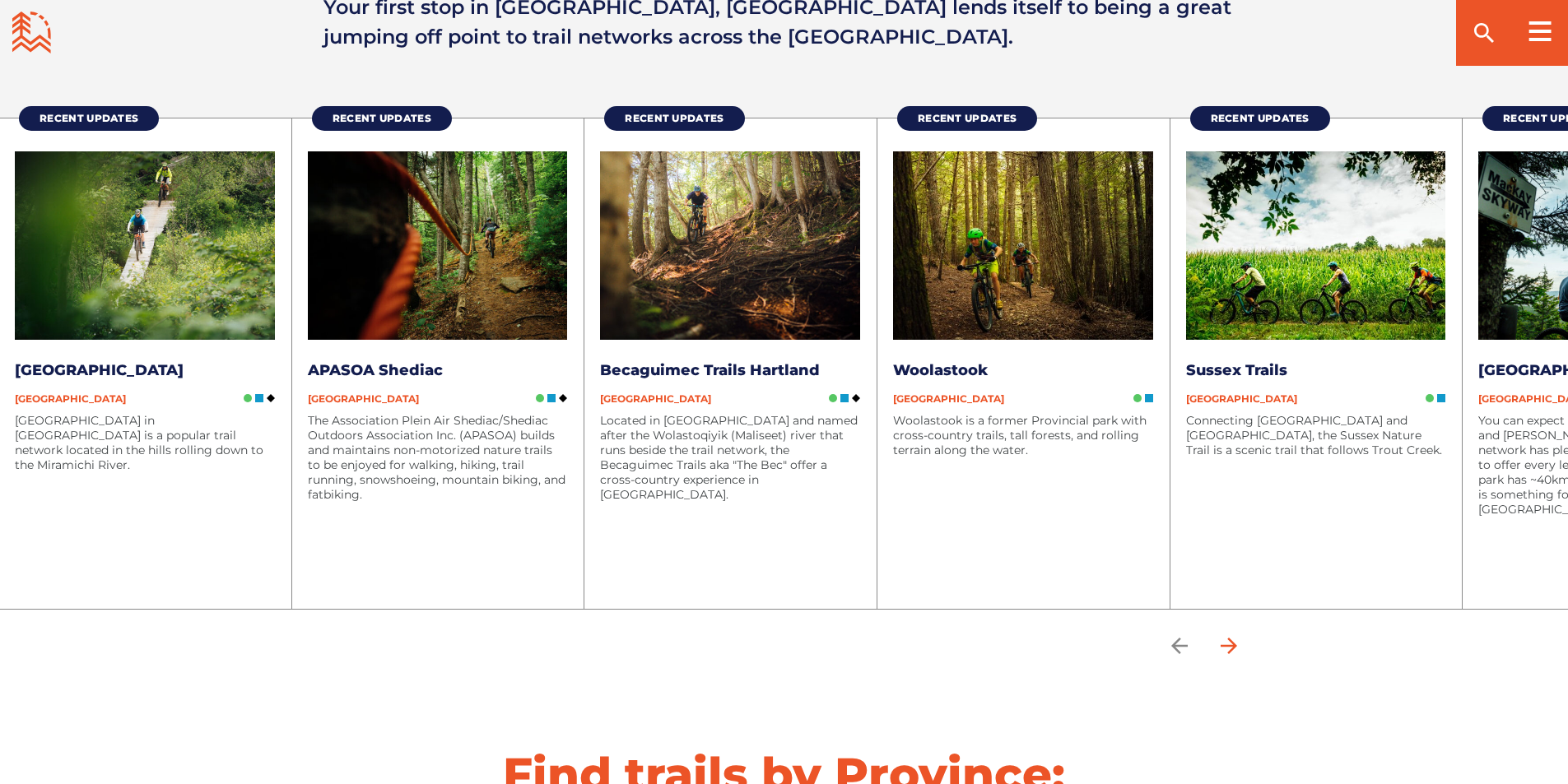
click at [1233, 640] on icon "arrow forward" at bounding box center [1228, 645] width 24 height 24
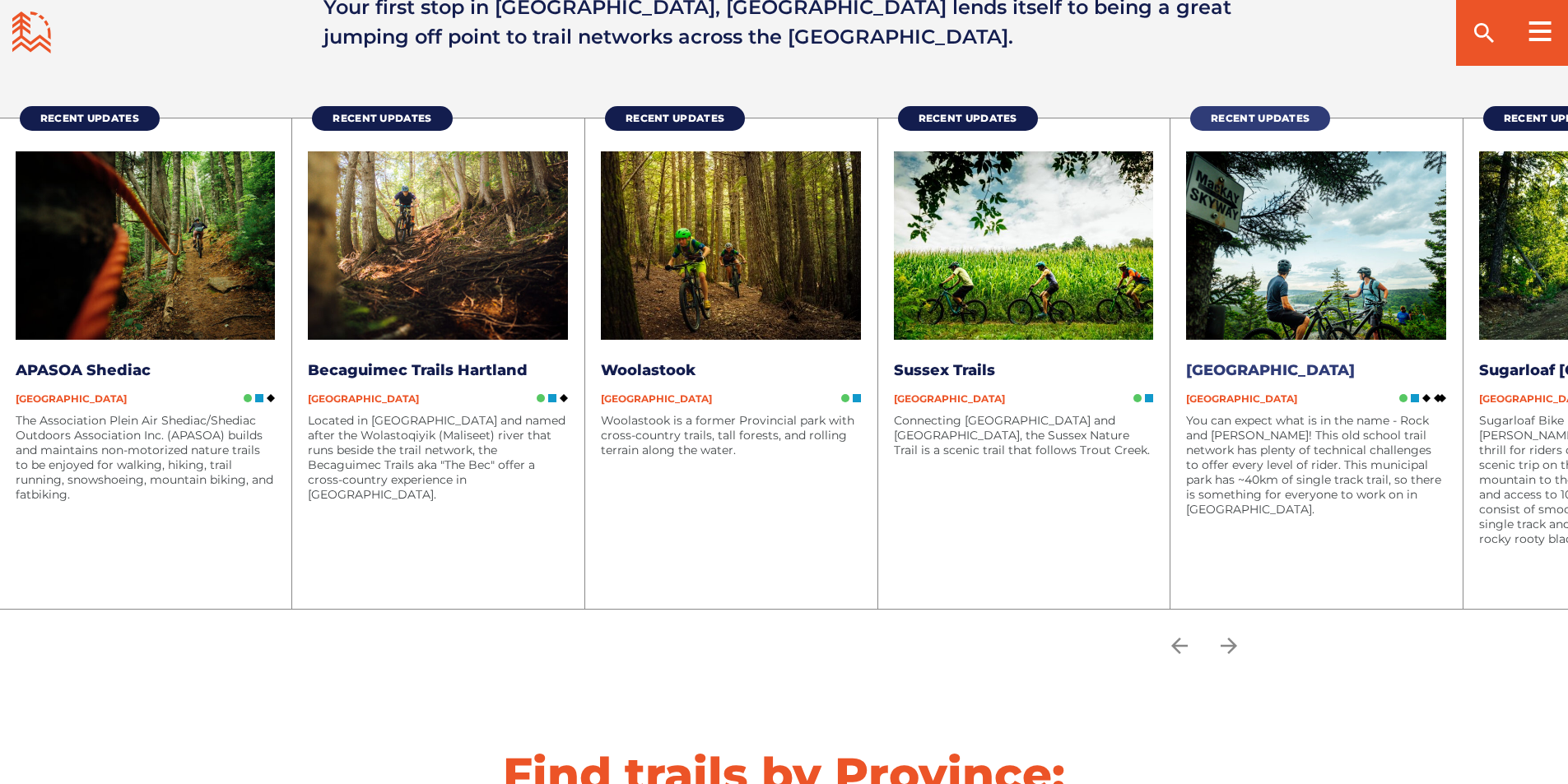
click at [1277, 116] on span "Recent Updates" at bounding box center [1260, 118] width 99 height 13
click at [1233, 641] on icon "arrow forward" at bounding box center [1228, 645] width 24 height 24
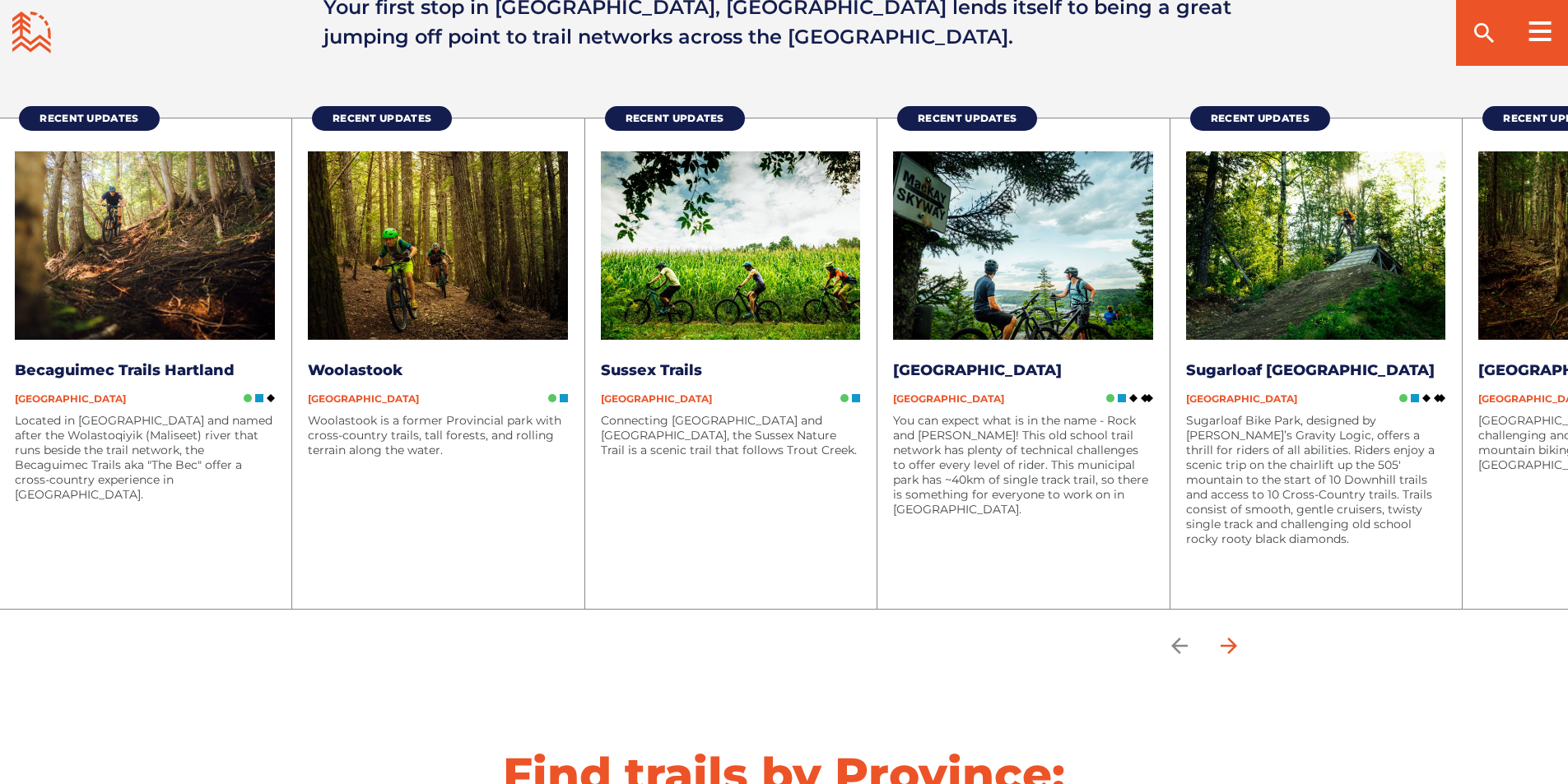
click at [1233, 641] on icon "arrow forward" at bounding box center [1228, 645] width 24 height 24
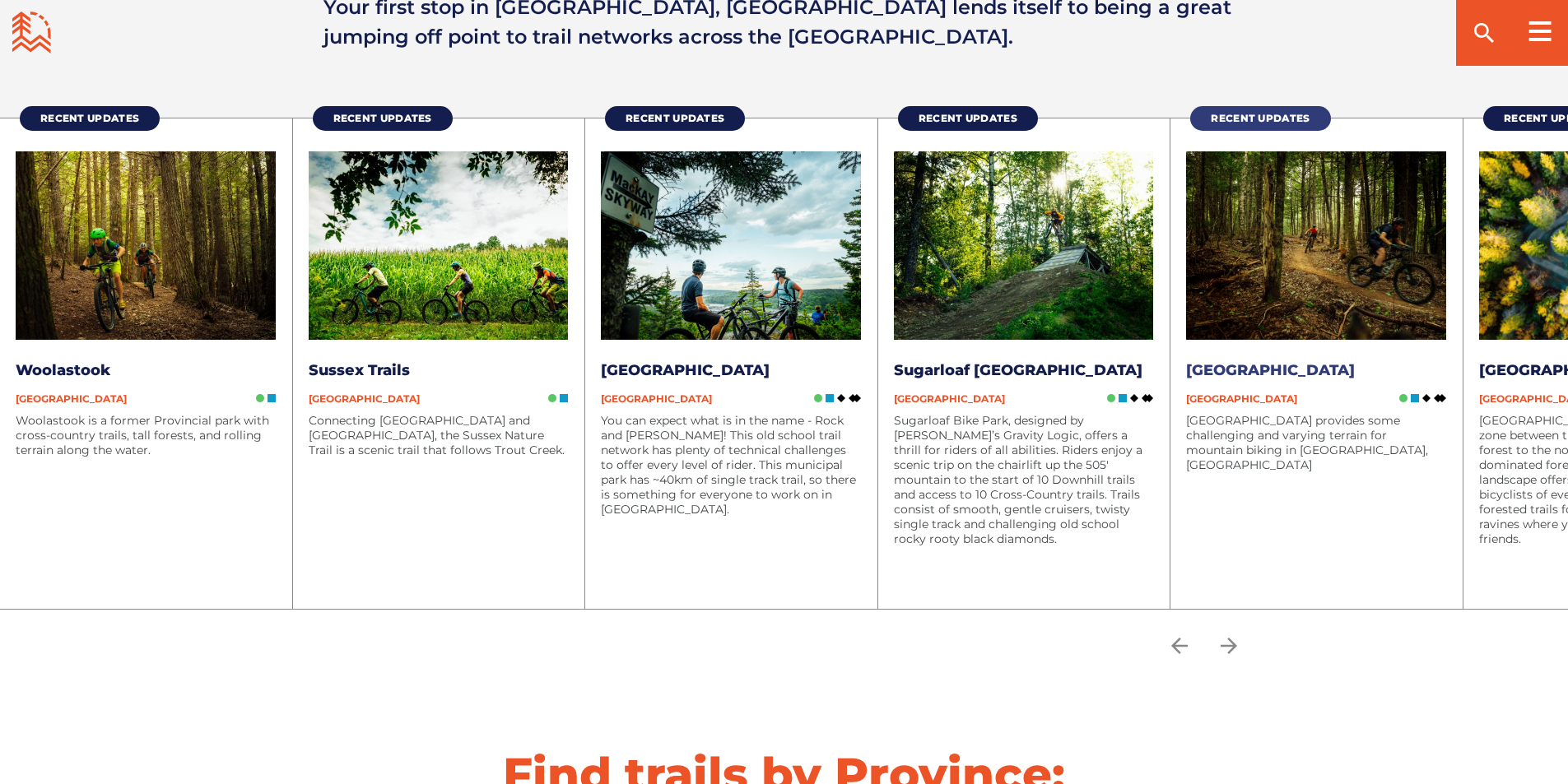
click at [1257, 120] on span "Recent Updates" at bounding box center [1260, 118] width 99 height 13
click at [1235, 641] on icon "arrow forward" at bounding box center [1228, 645] width 24 height 24
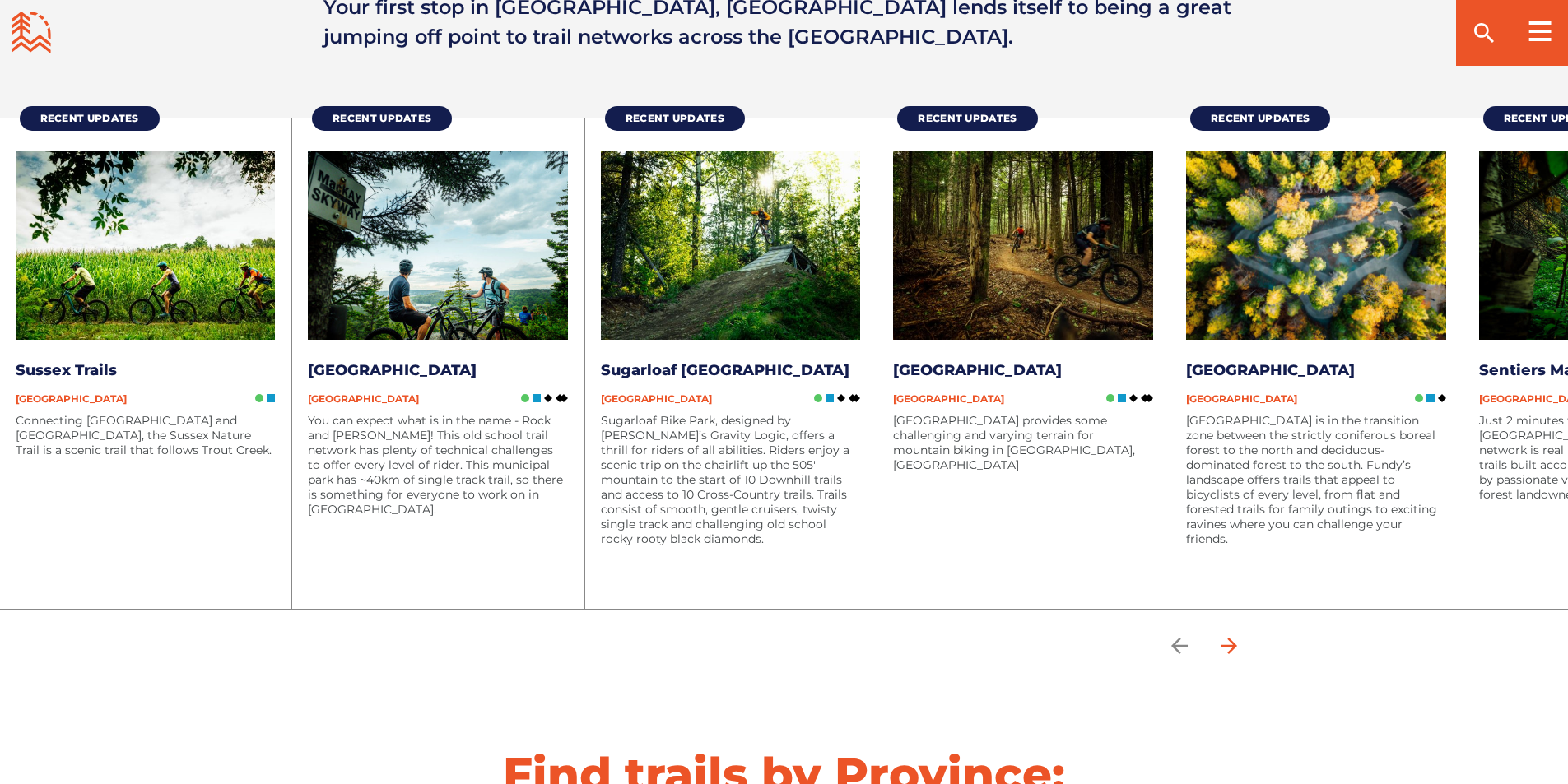
click at [1235, 641] on icon "arrow forward" at bounding box center [1228, 645] width 24 height 24
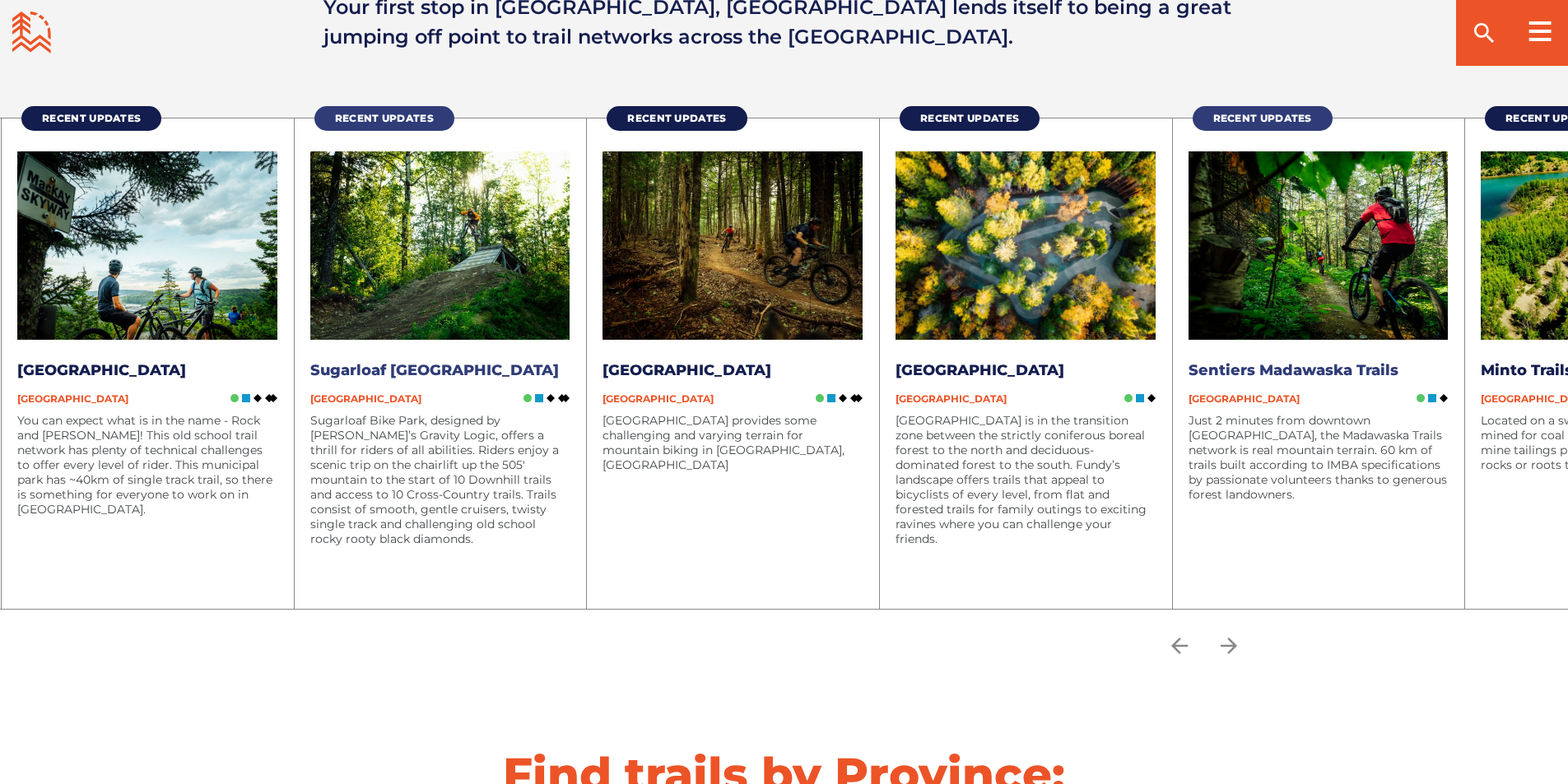
click at [1276, 115] on span "Recent Updates" at bounding box center [1263, 118] width 99 height 13
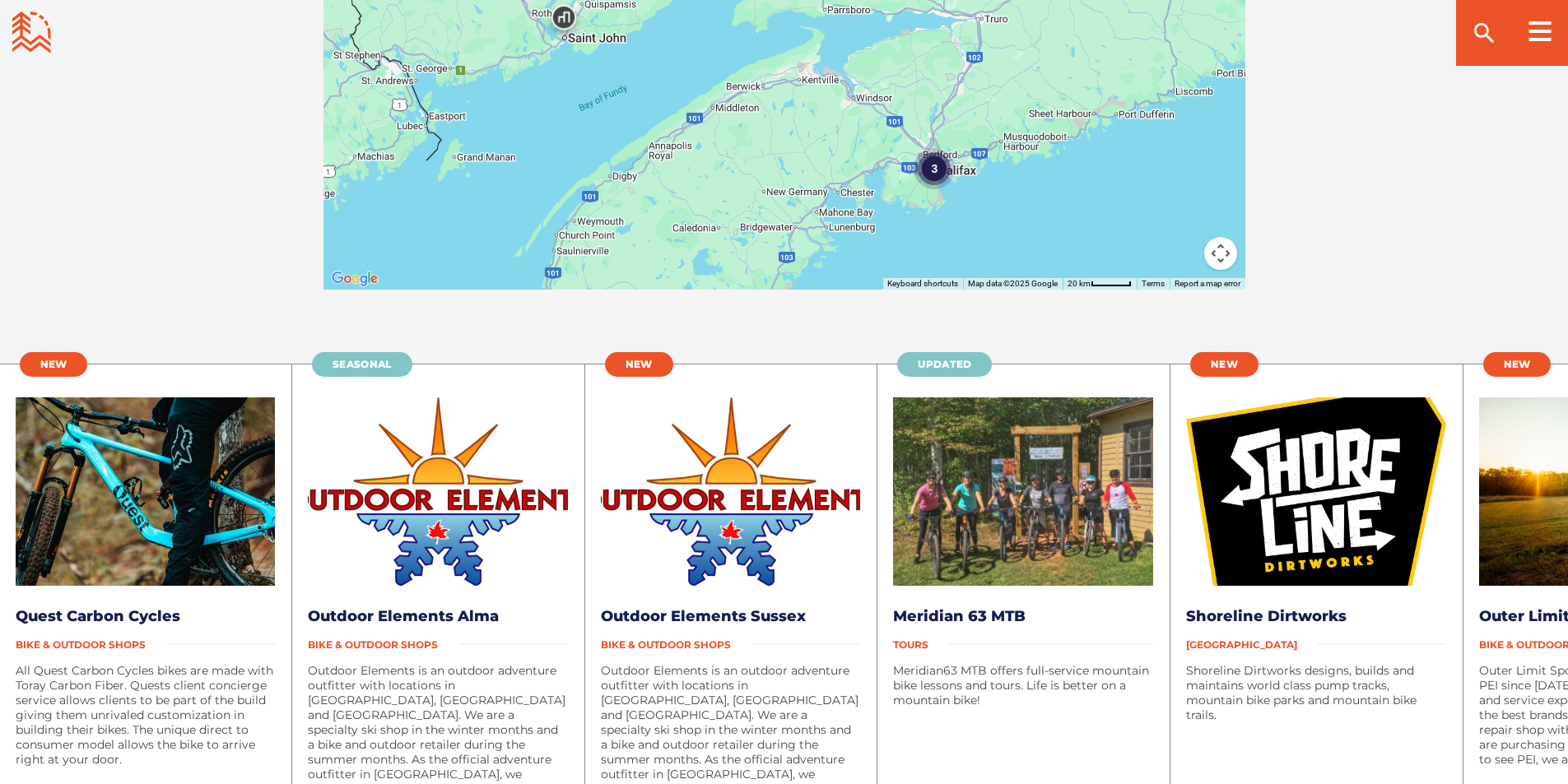
scroll to position [3207, 0]
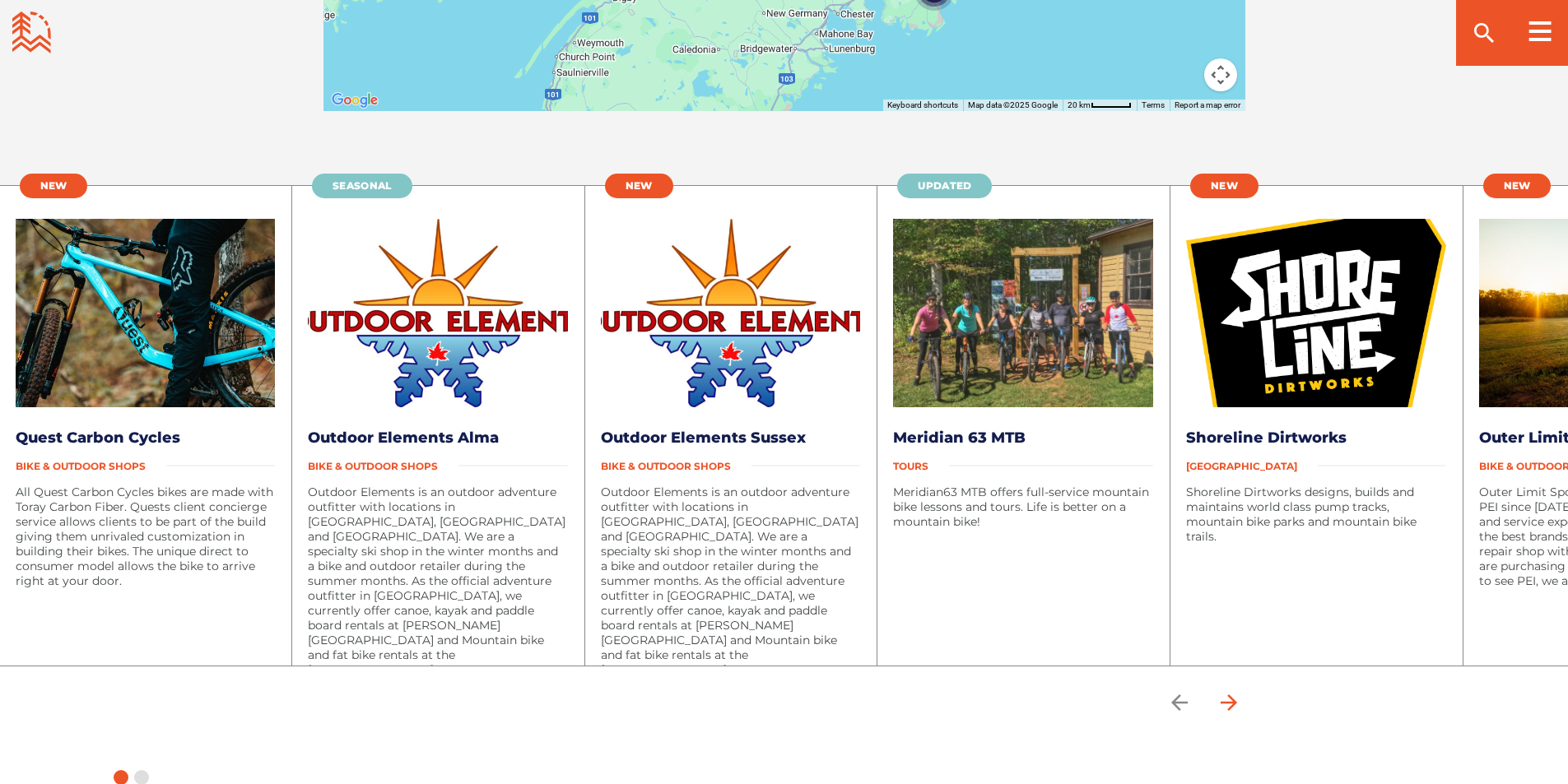
click at [1237, 704] on icon "arrow forward" at bounding box center [1228, 702] width 24 height 24
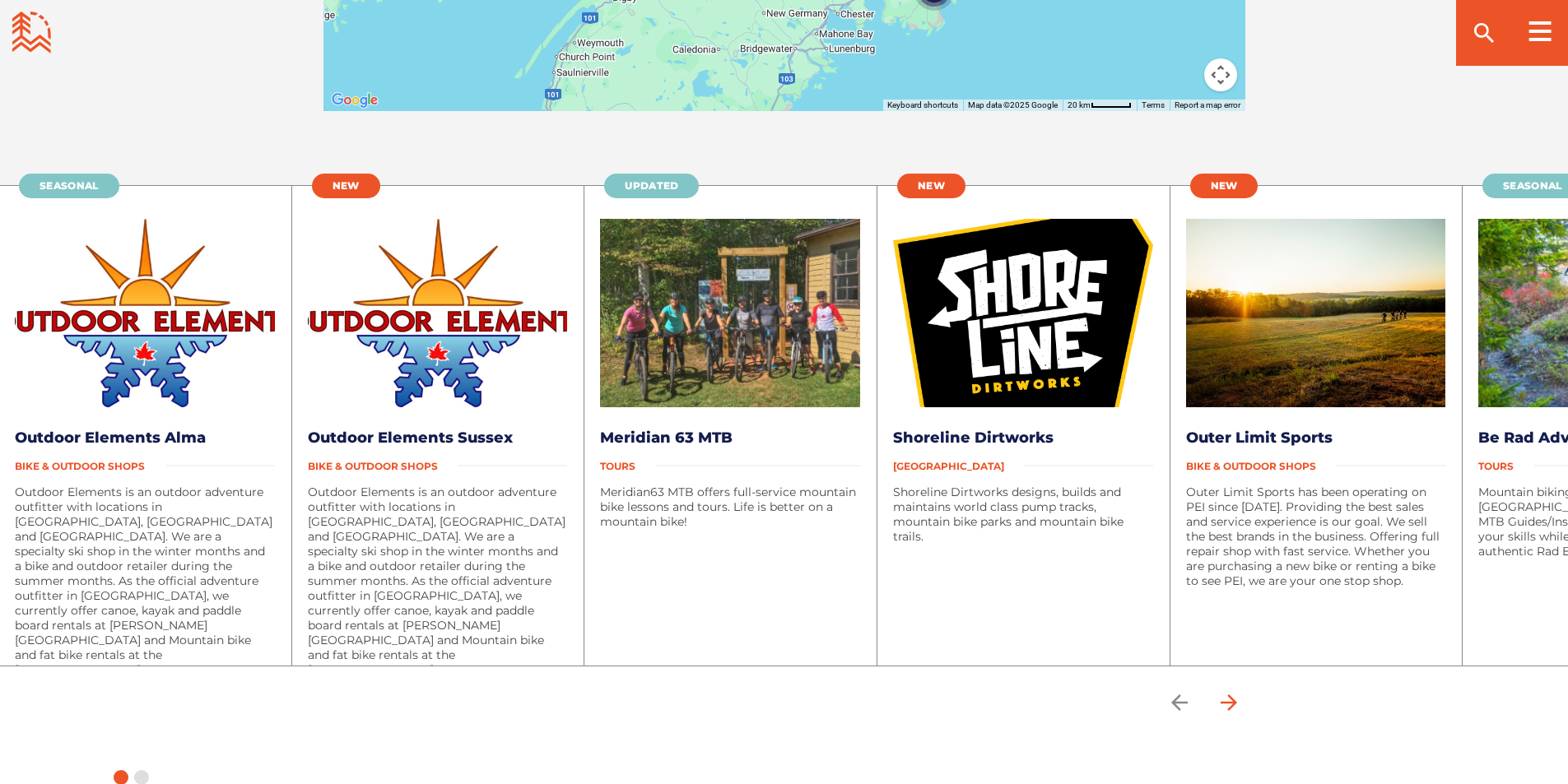
click at [1237, 704] on icon "arrow forward" at bounding box center [1228, 702] width 24 height 24
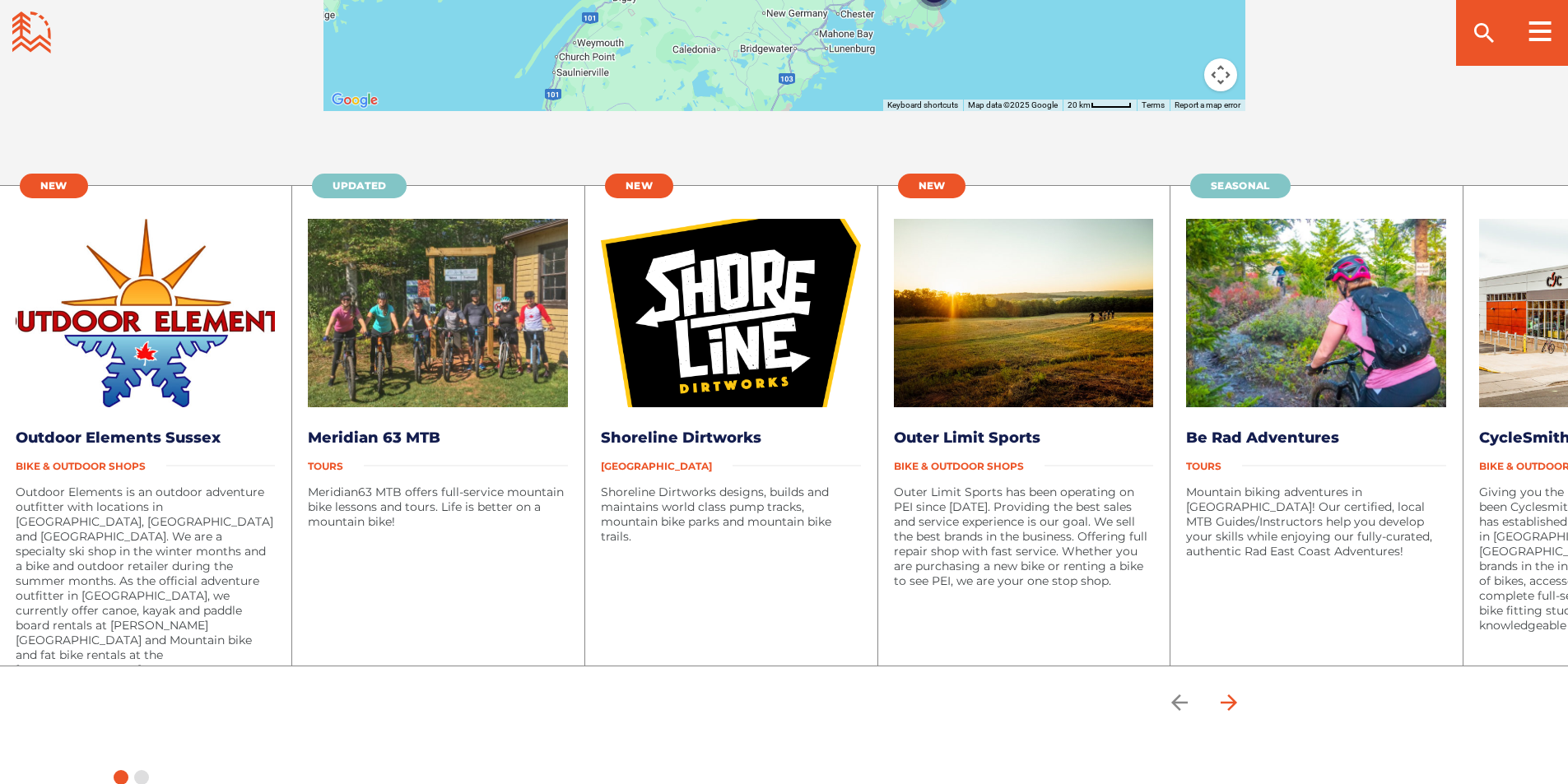
click at [1236, 702] on icon "arrow forward" at bounding box center [1228, 702] width 16 height 16
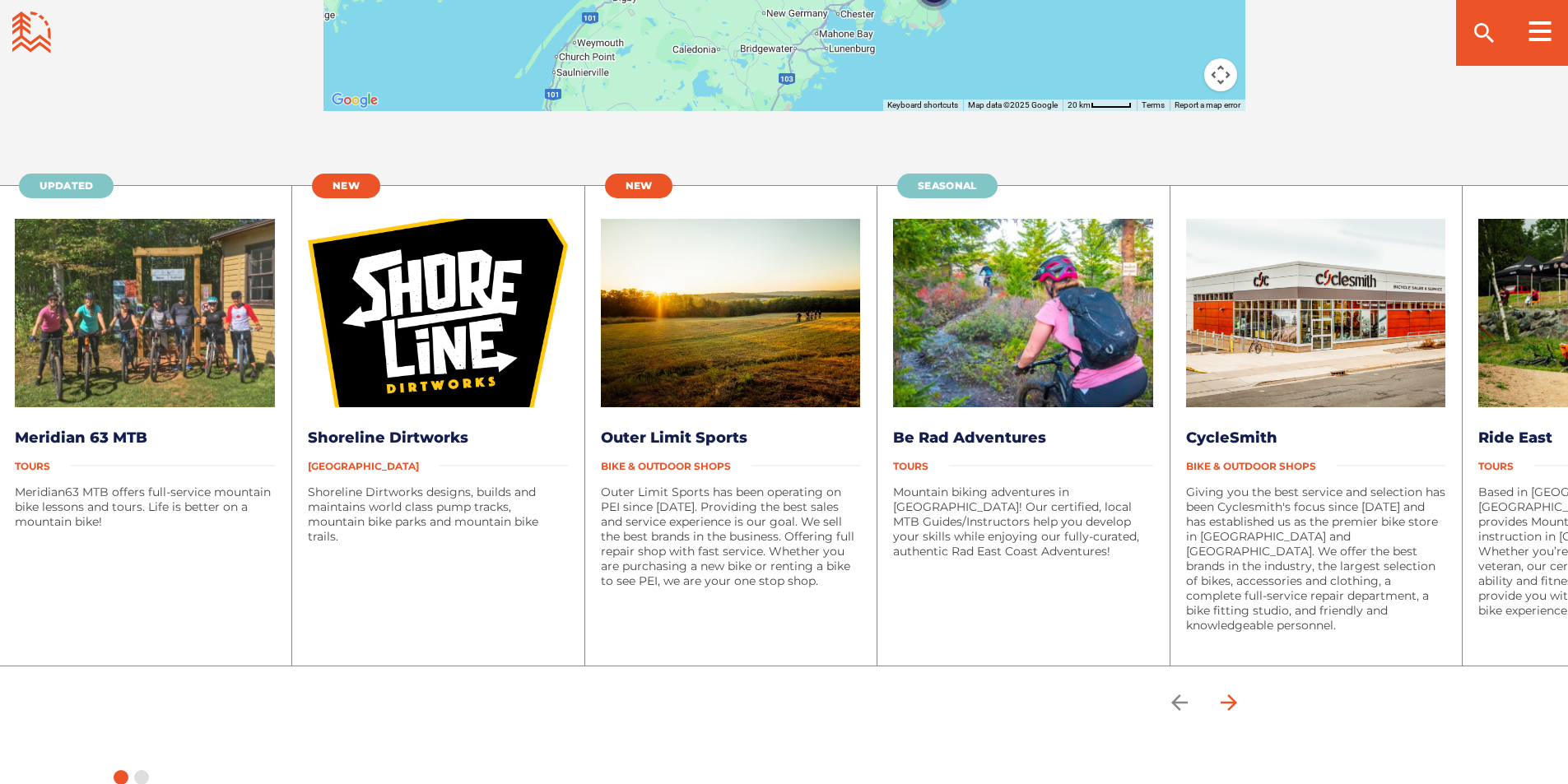
click at [1236, 705] on icon "arrow forward" at bounding box center [1228, 702] width 24 height 24
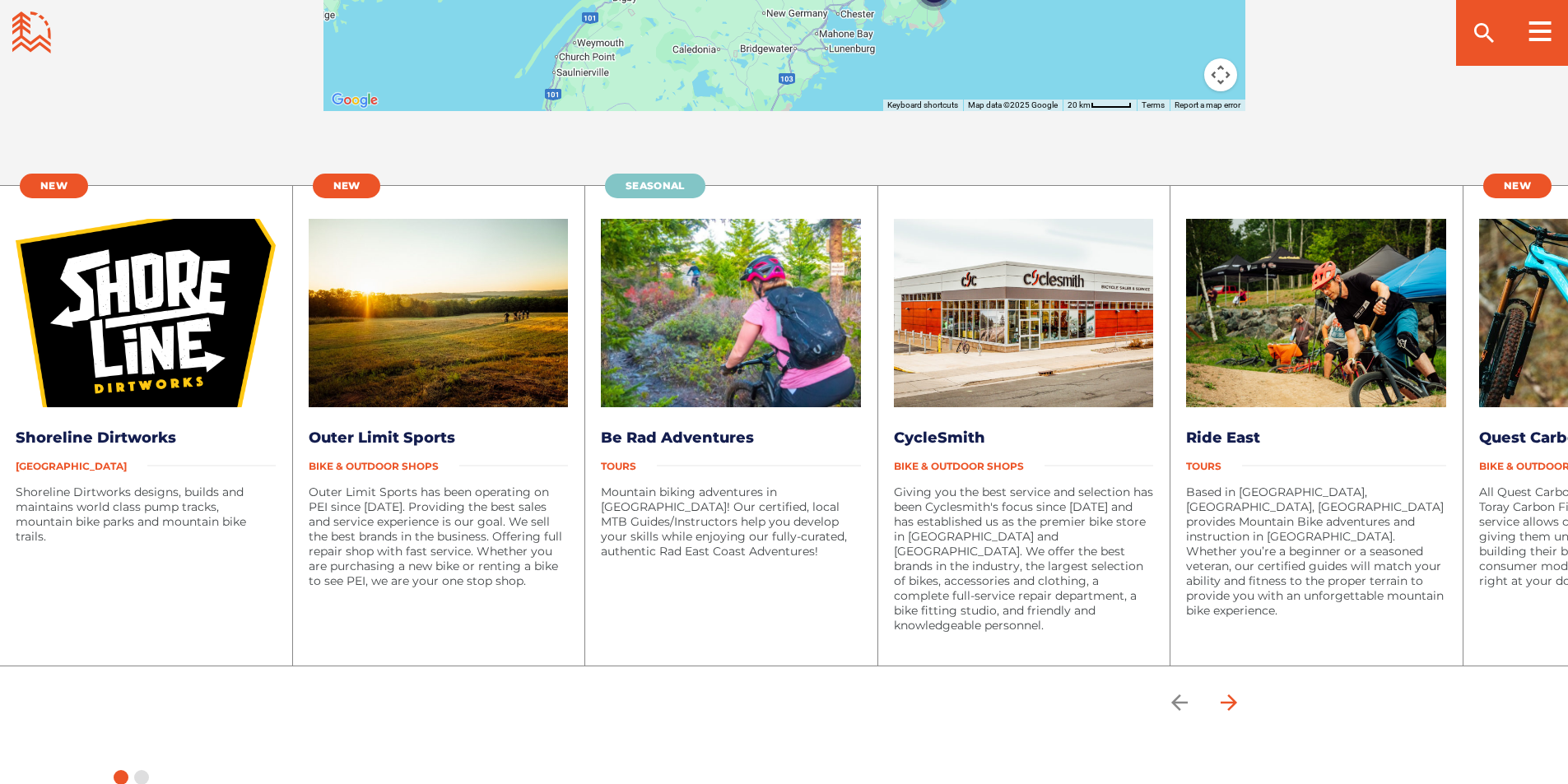
click at [1236, 705] on icon "arrow forward" at bounding box center [1228, 702] width 24 height 24
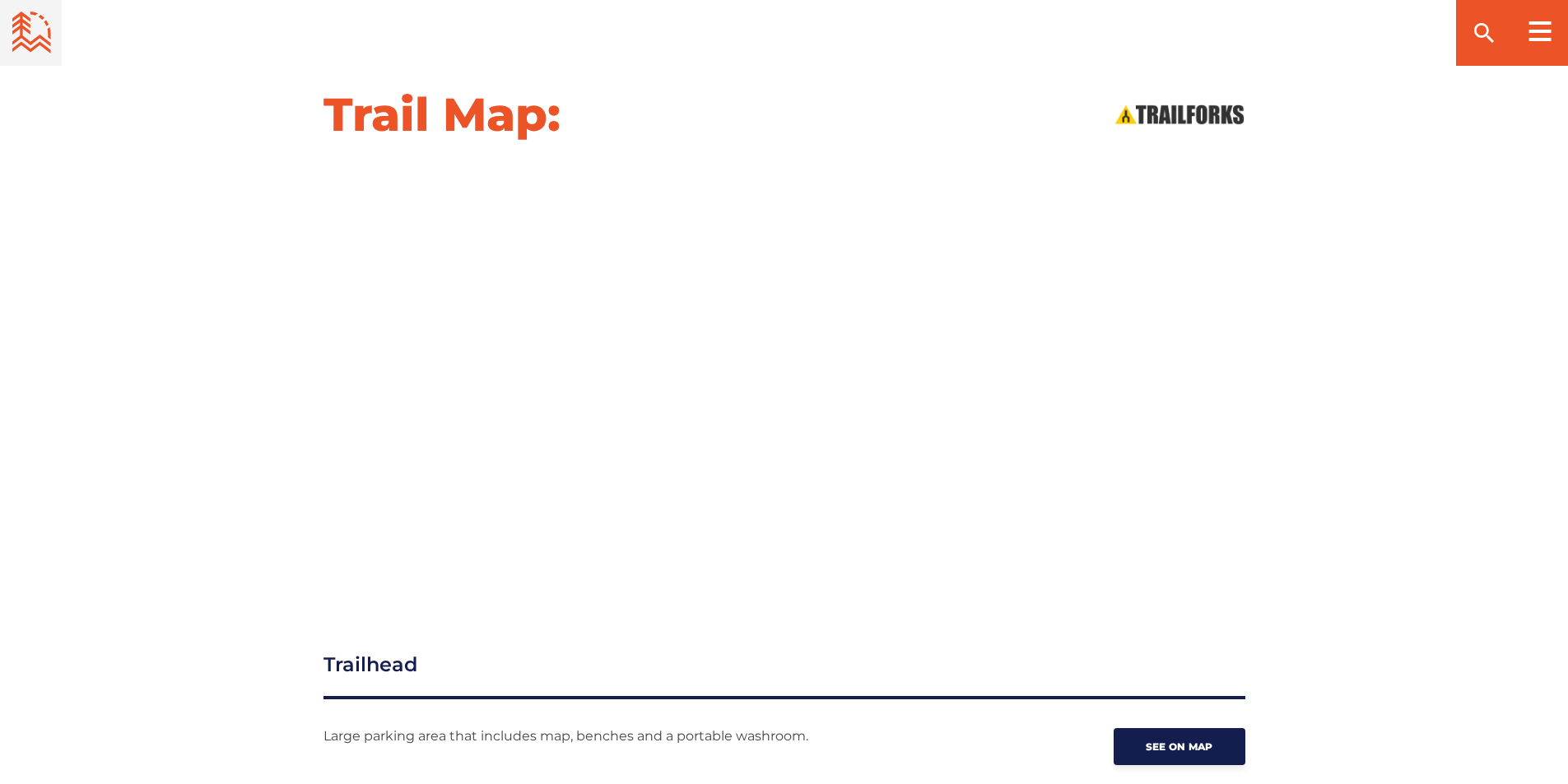
scroll to position [1645, 0]
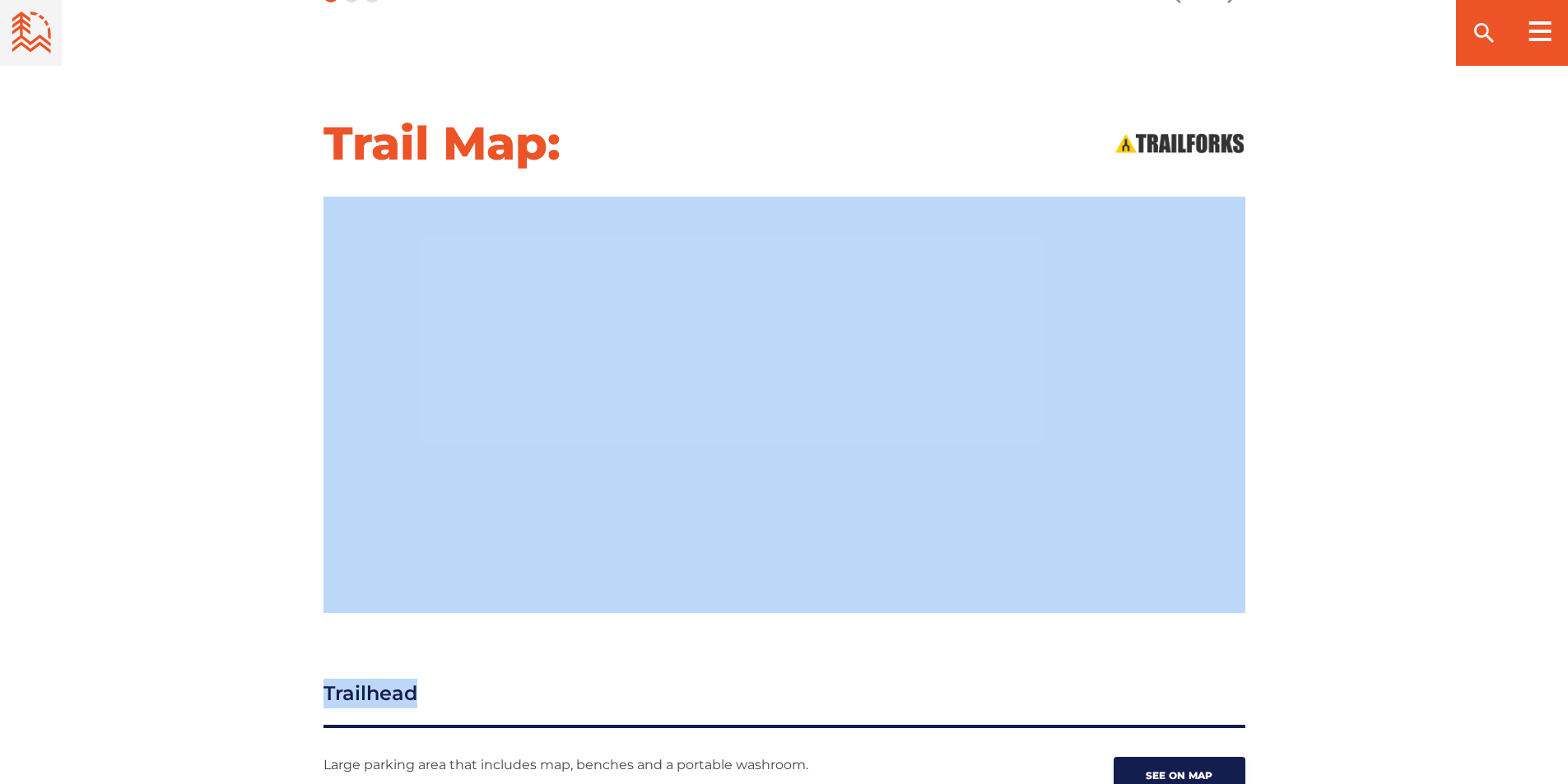
drag, startPoint x: 908, startPoint y: 625, endPoint x: 901, endPoint y: 607, distance: 19.3
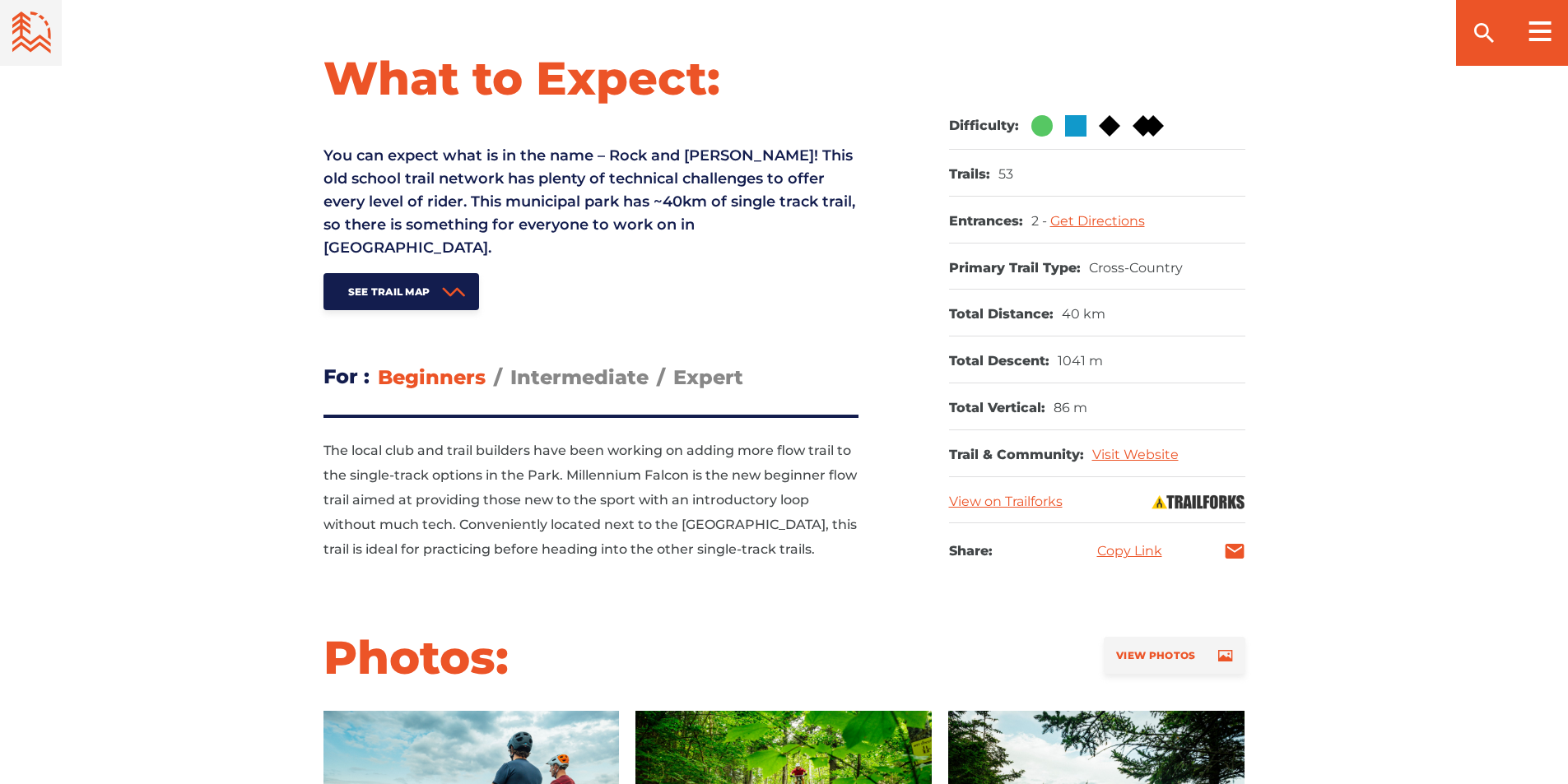
scroll to position [740, 0]
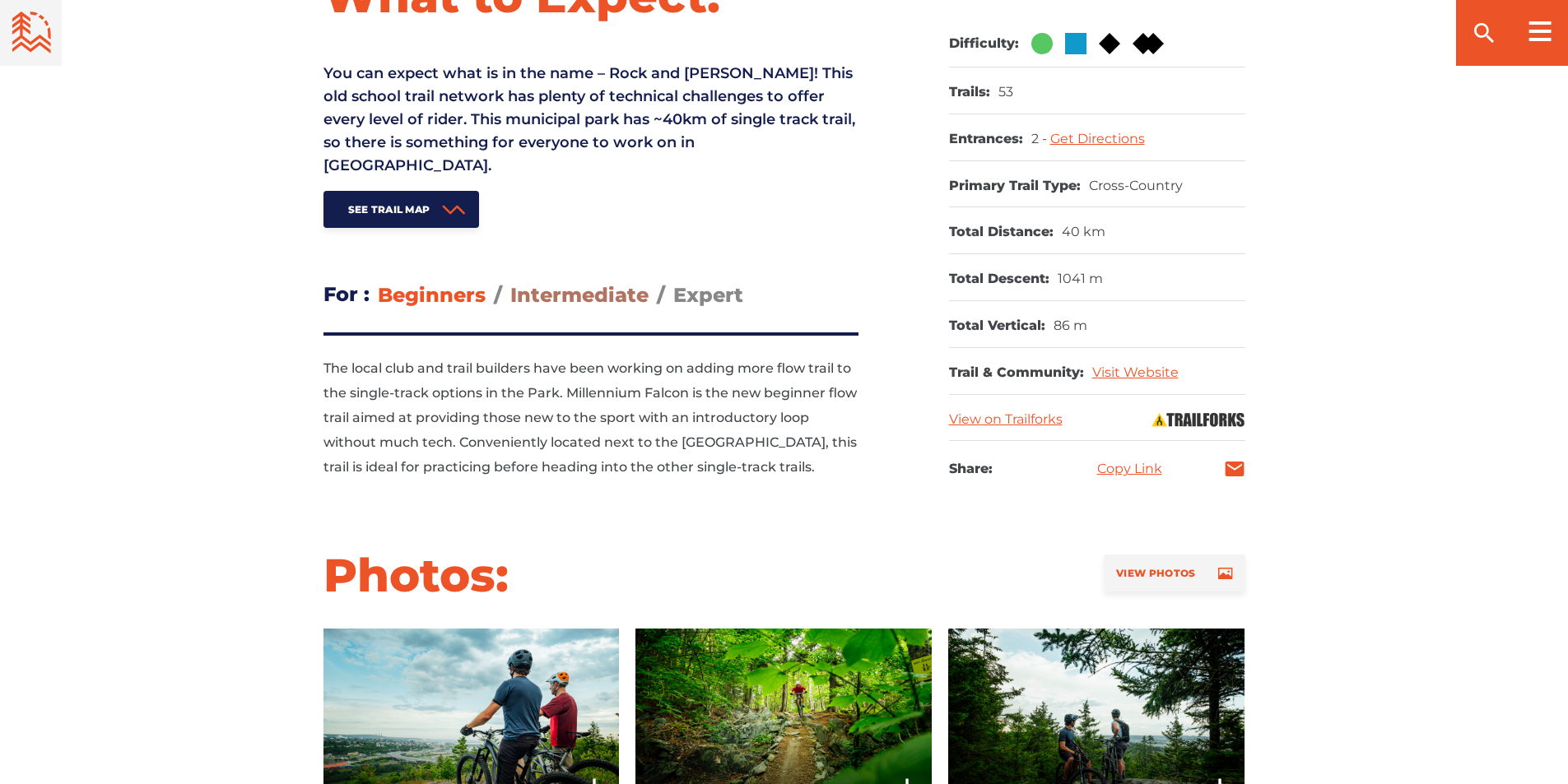
click at [596, 283] on span "Intermediate" at bounding box center [578, 294] width 138 height 23
click at [510, 282] on input "Intermediate" at bounding box center [510, 282] width 0 height 0
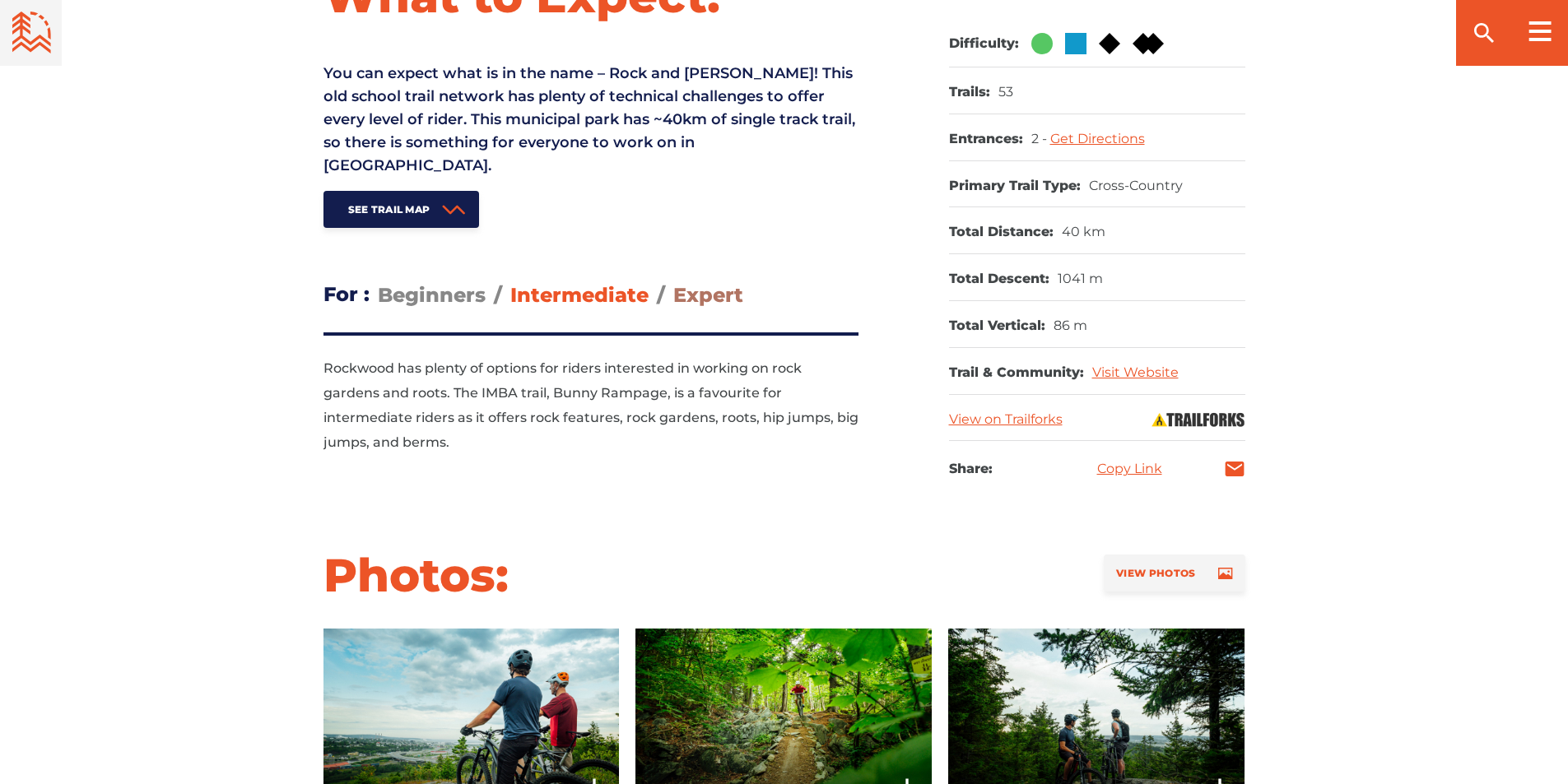
click at [705, 283] on span "Expert" at bounding box center [708, 294] width 70 height 23
click at [673, 282] on input "Expert" at bounding box center [673, 282] width 0 height 0
click at [602, 283] on span "Intermediate" at bounding box center [578, 294] width 138 height 23
click at [510, 282] on input "Intermediate" at bounding box center [510, 282] width 0 height 0
click at [725, 283] on span "Expert" at bounding box center [708, 294] width 70 height 23
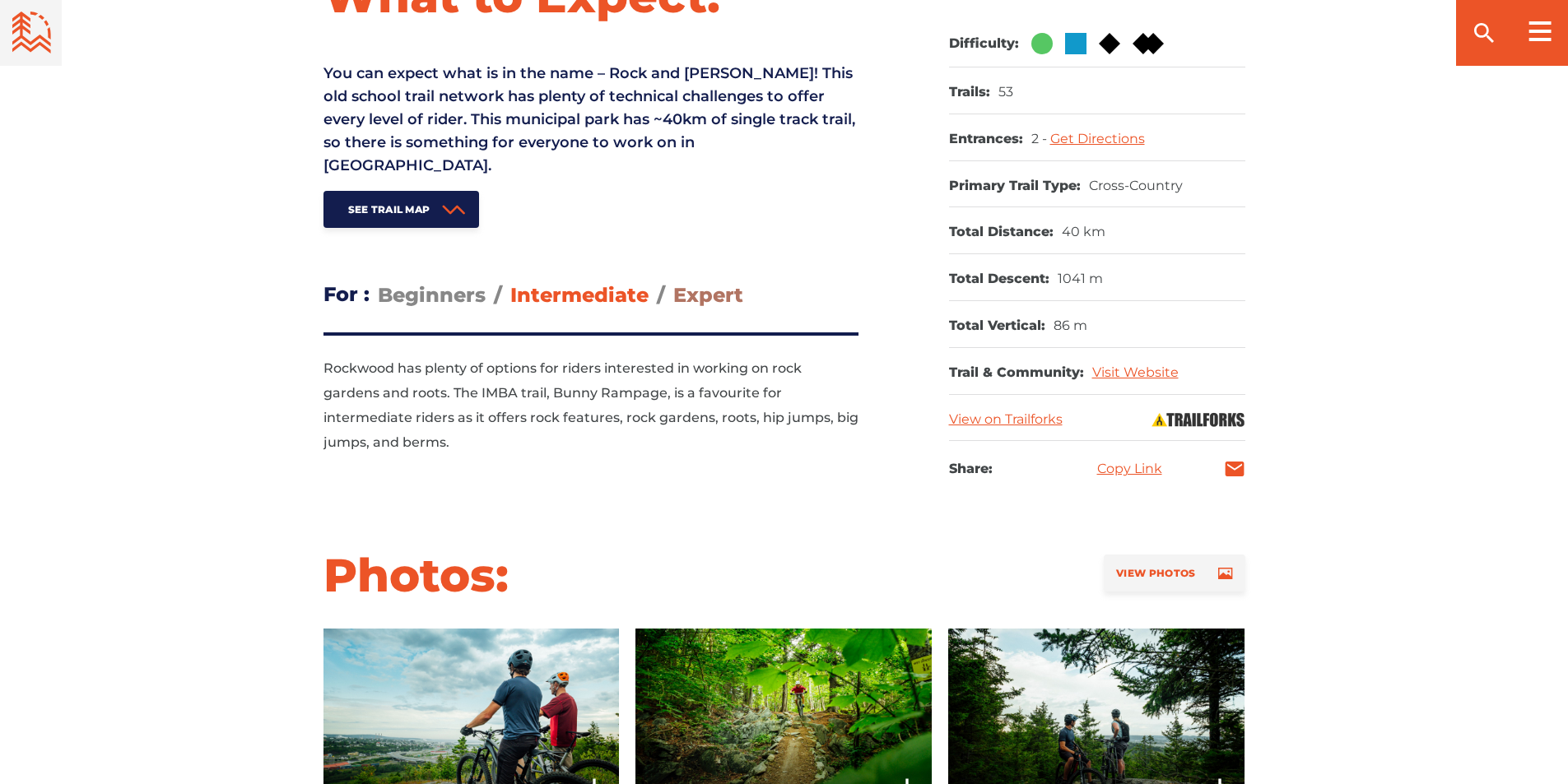
click at [673, 282] on input "Expert" at bounding box center [673, 282] width 0 height 0
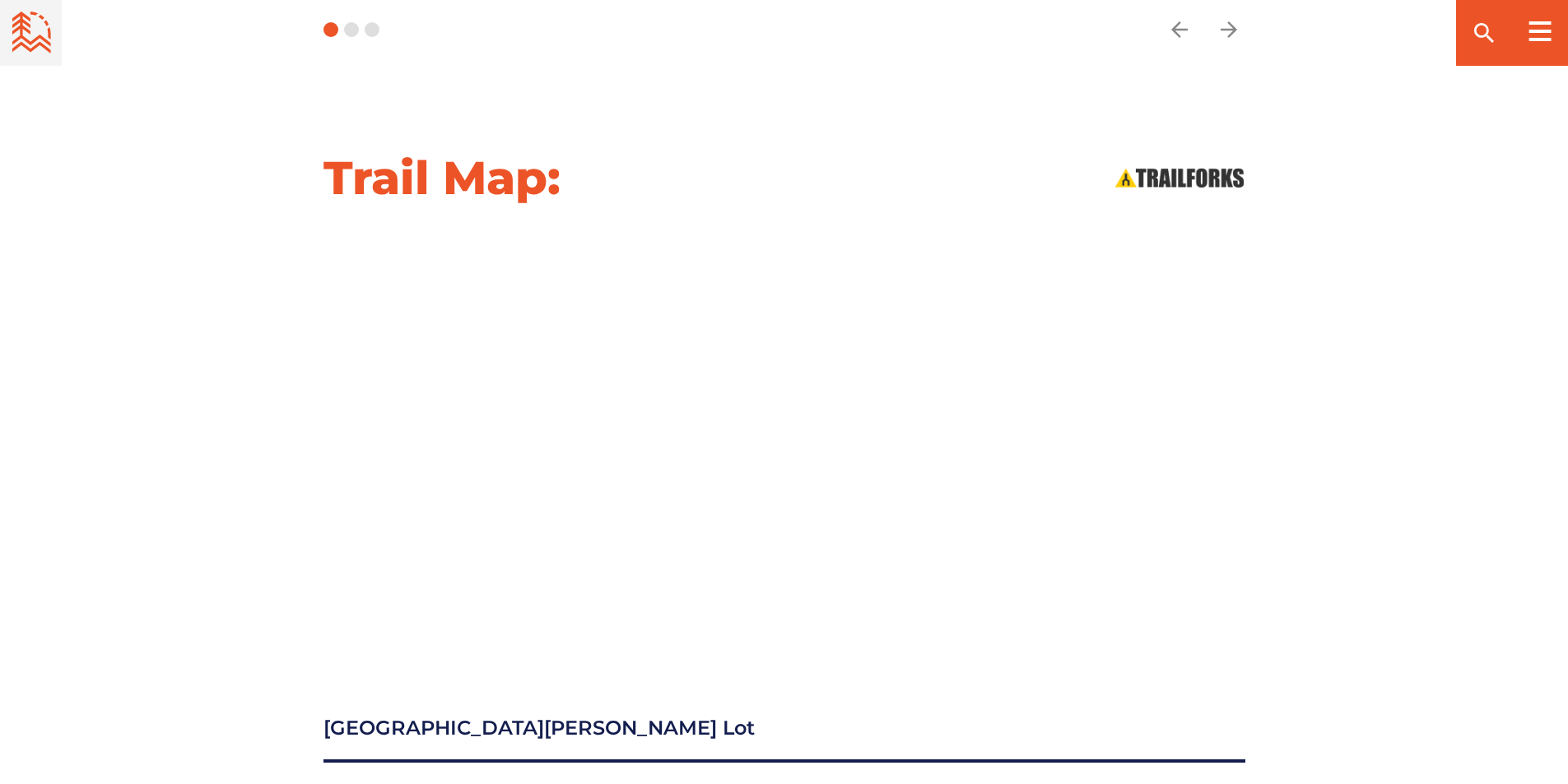
scroll to position [1563, 0]
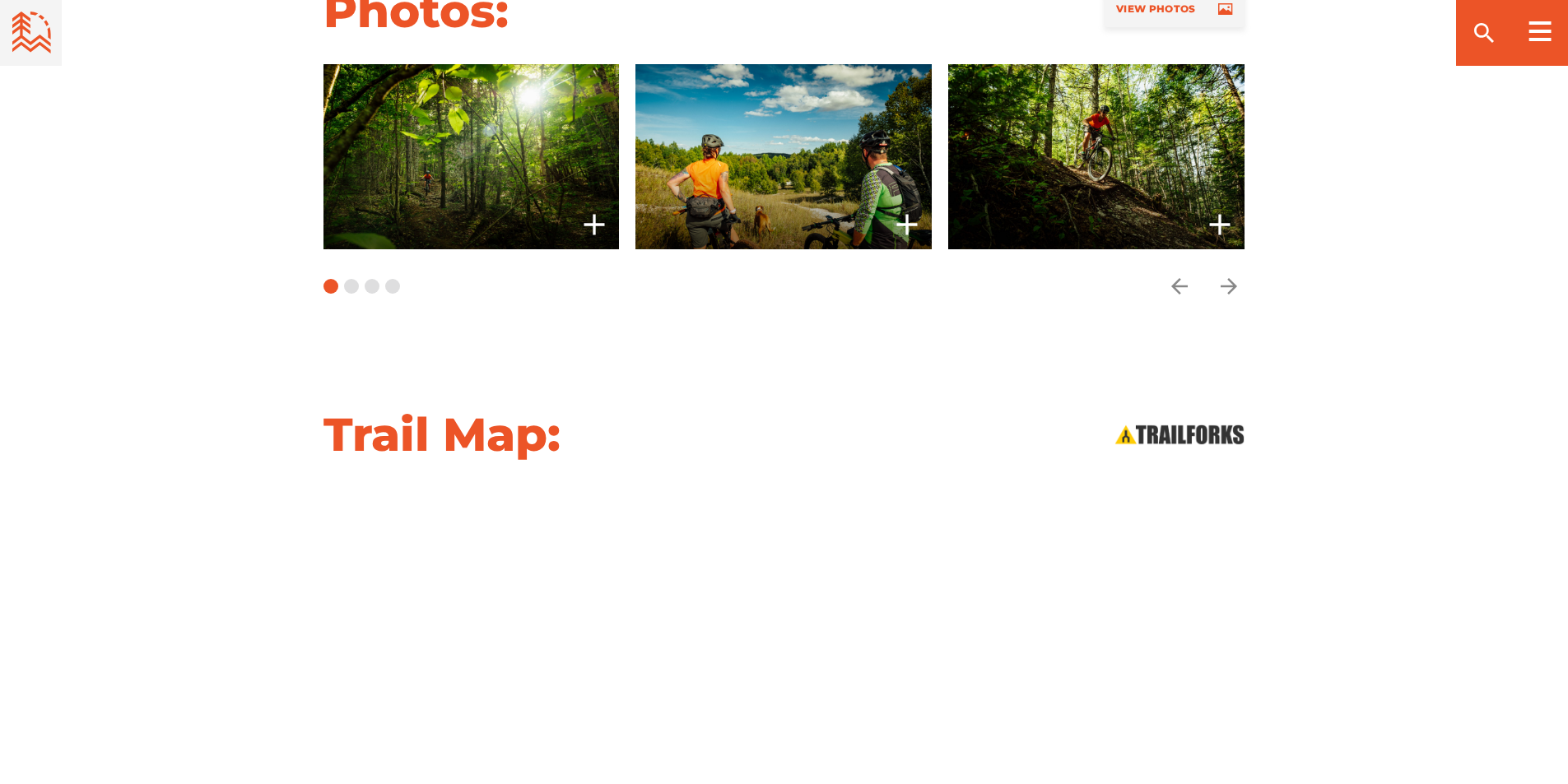
scroll to position [1398, 0]
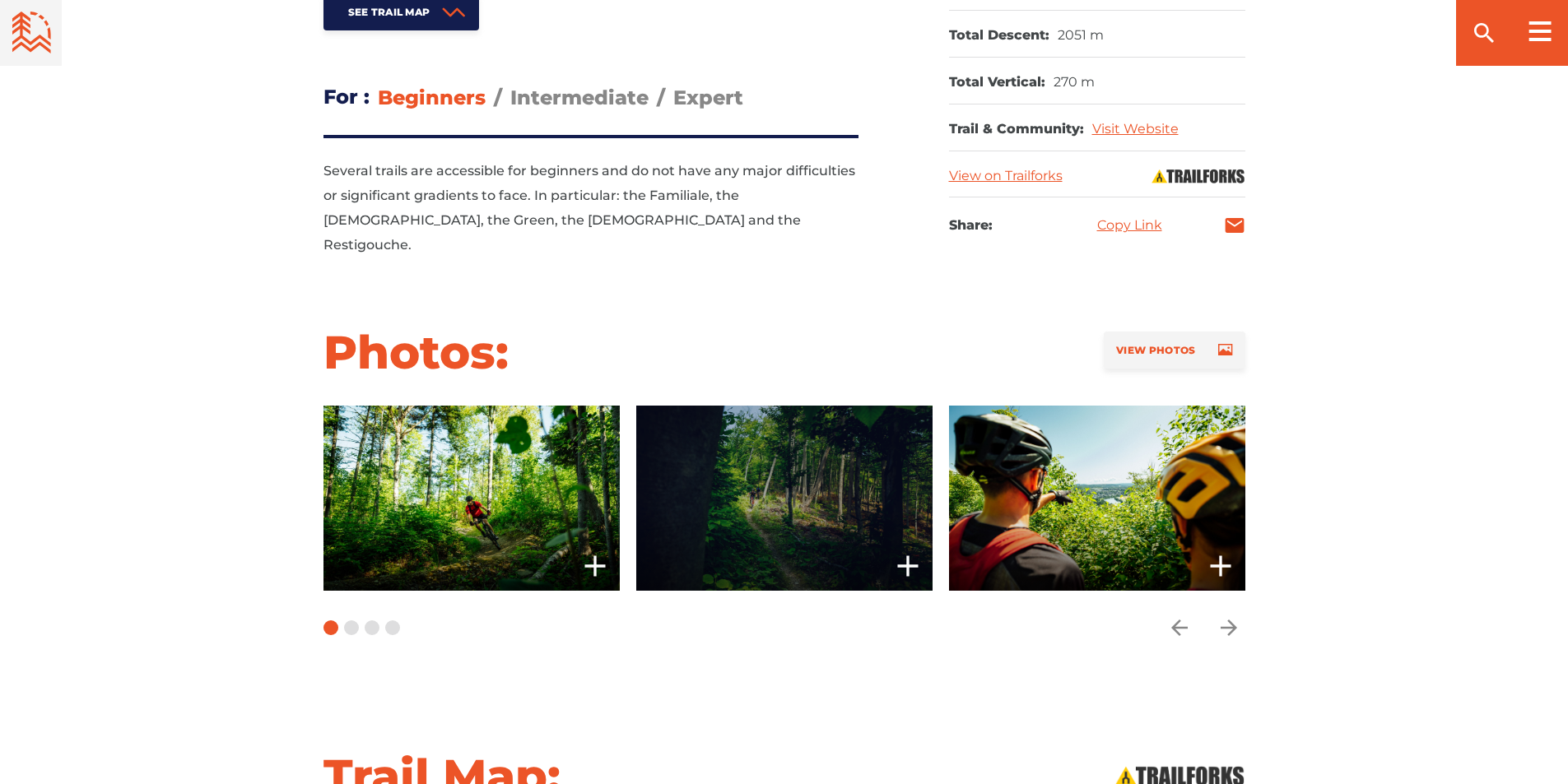
scroll to position [1398, 0]
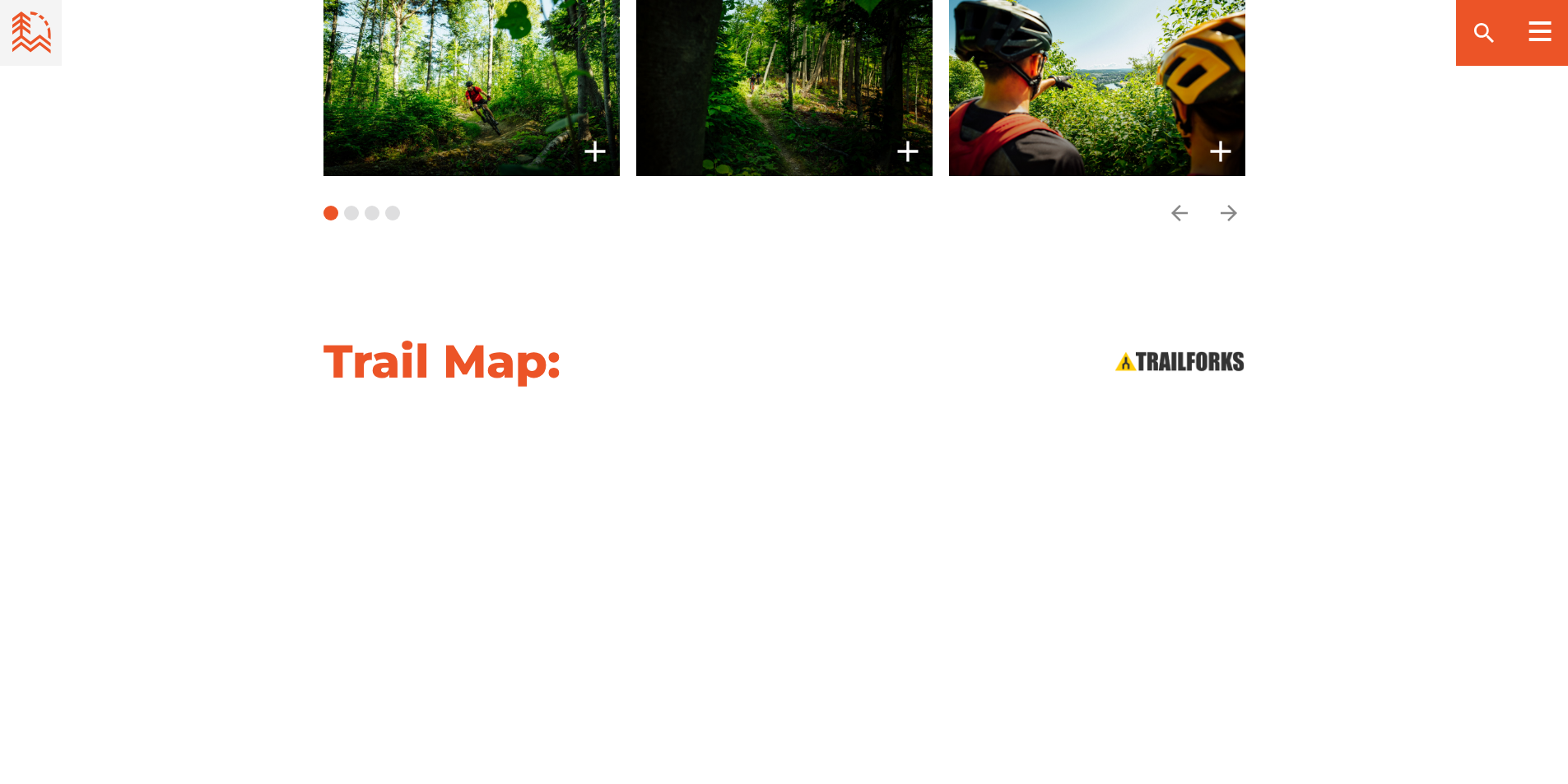
click at [1395, 519] on div "Trail Map:" at bounding box center [784, 581] width 1568 height 499
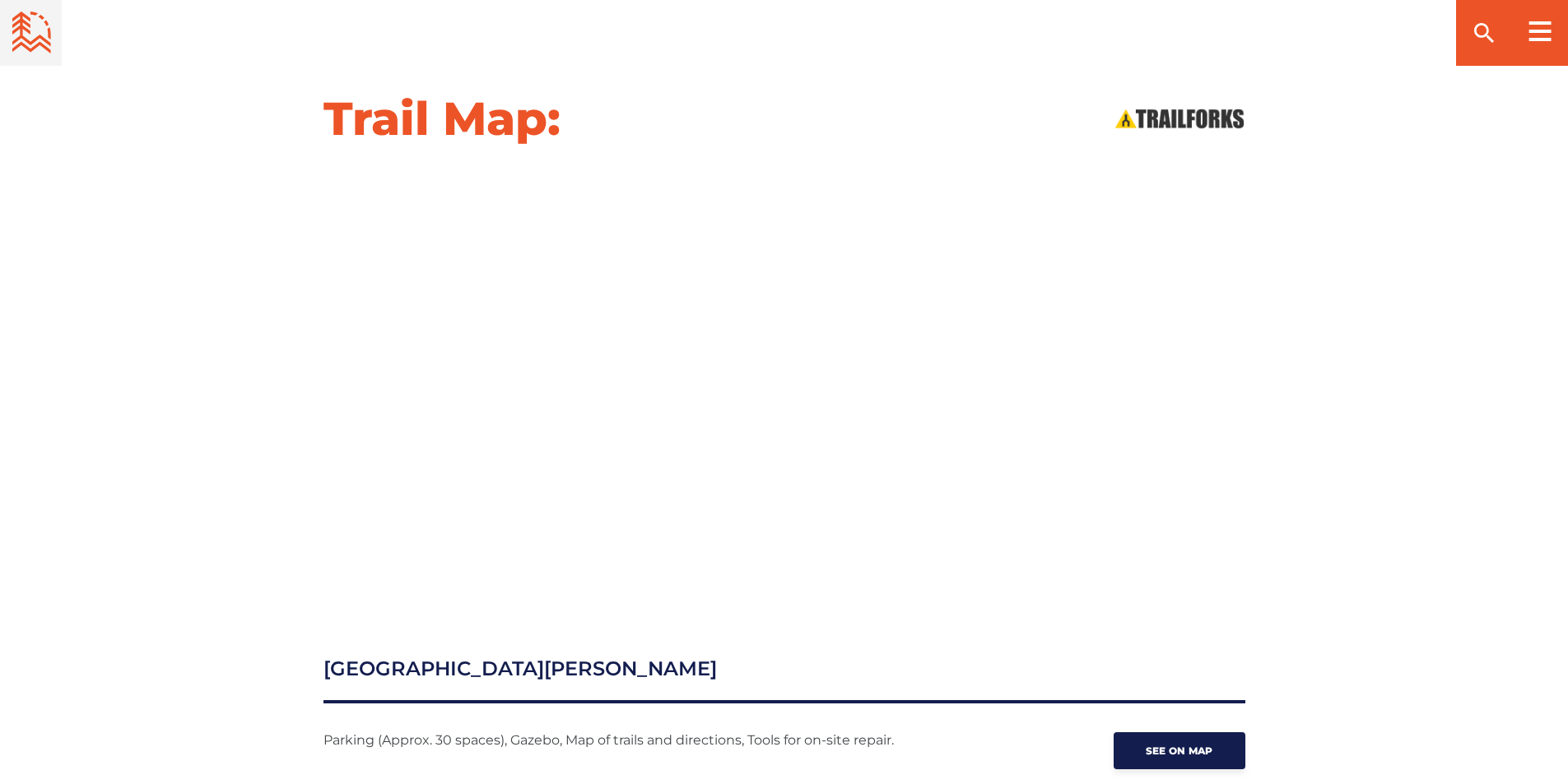
scroll to position [1645, 0]
